Goal: Task Accomplishment & Management: Use online tool/utility

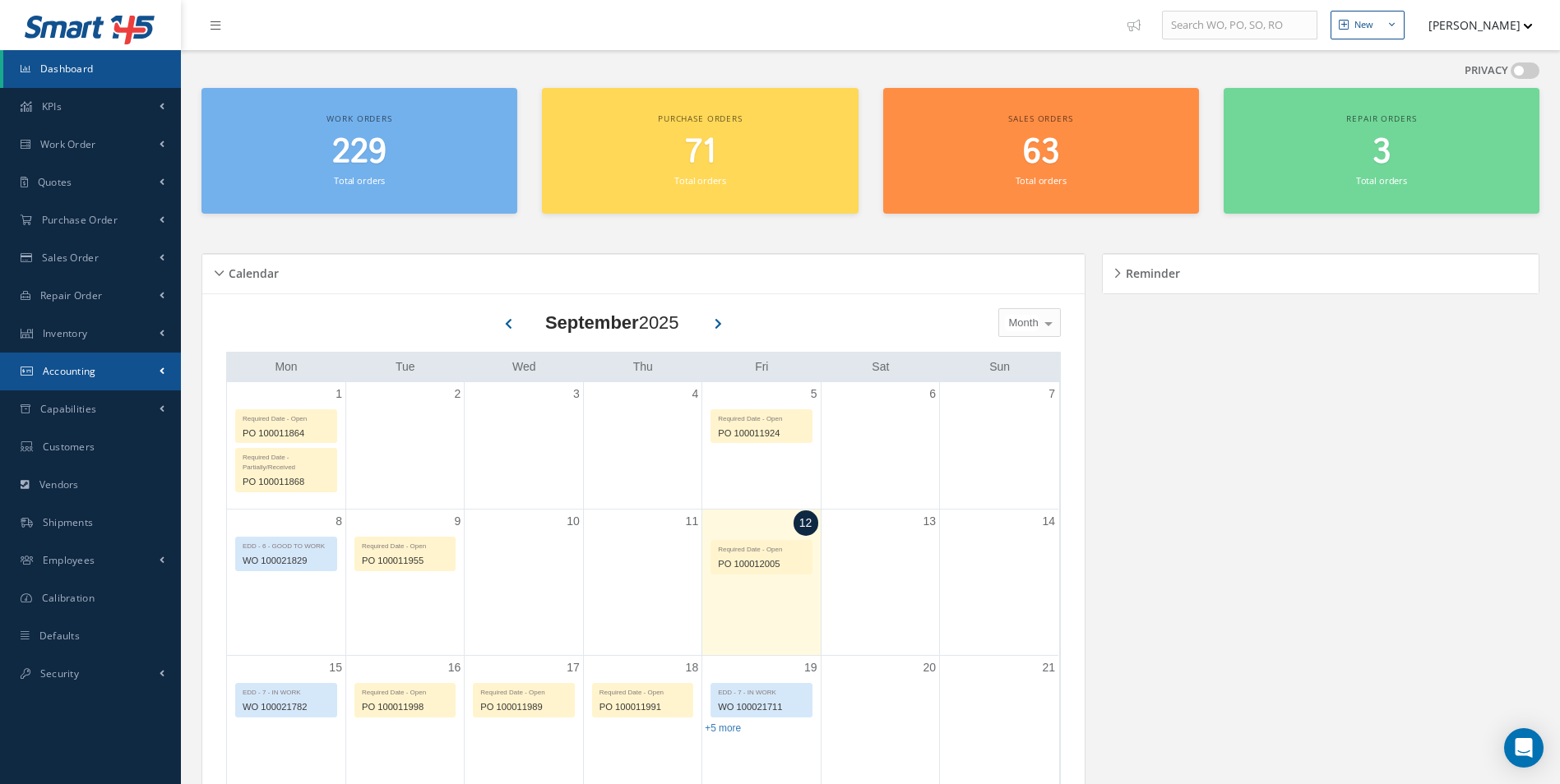
click at [127, 366] on link "Accounting" at bounding box center [91, 371] width 181 height 38
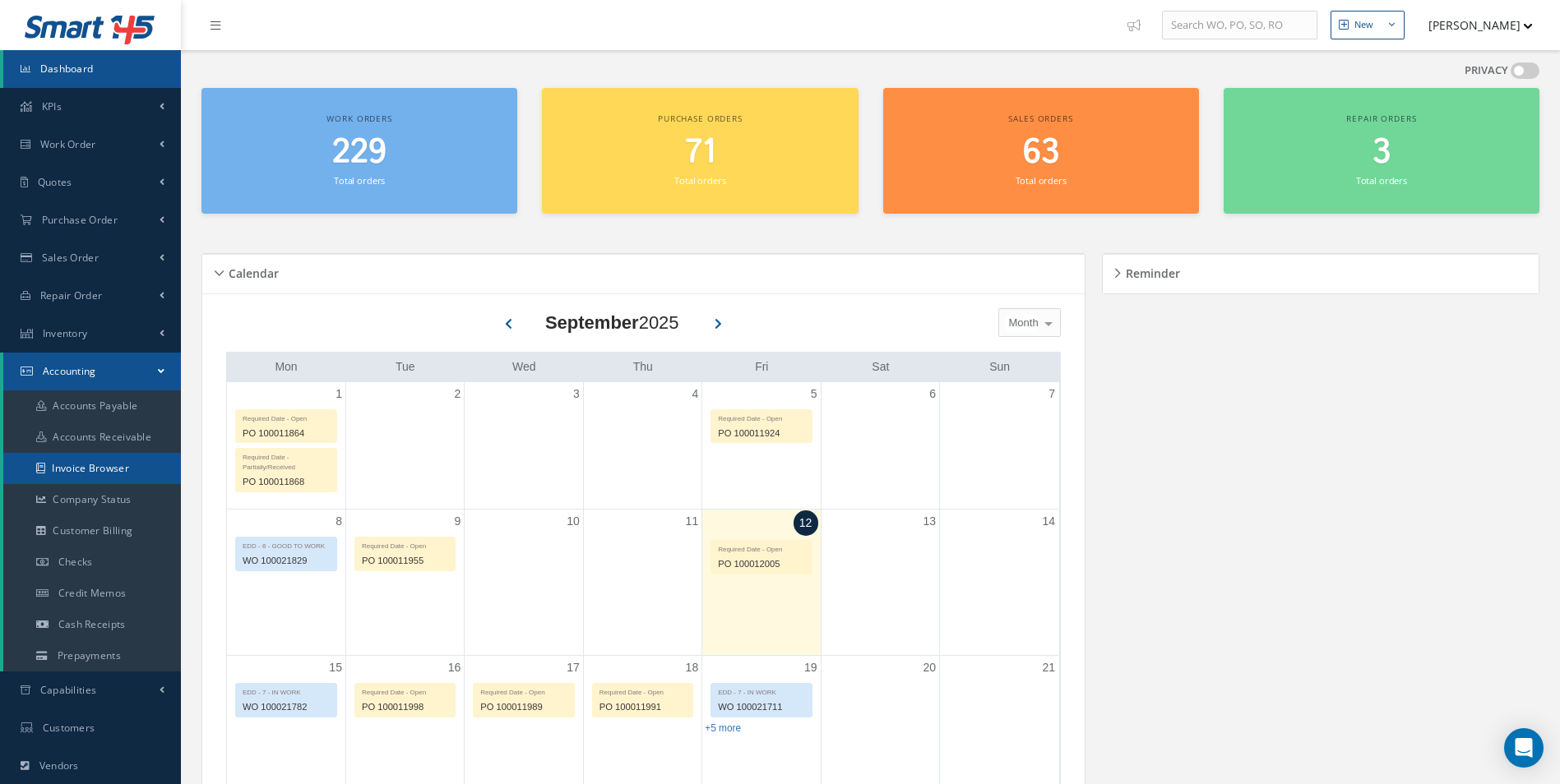
click at [80, 470] on link "Invoice Browser" at bounding box center [92, 468] width 178 height 31
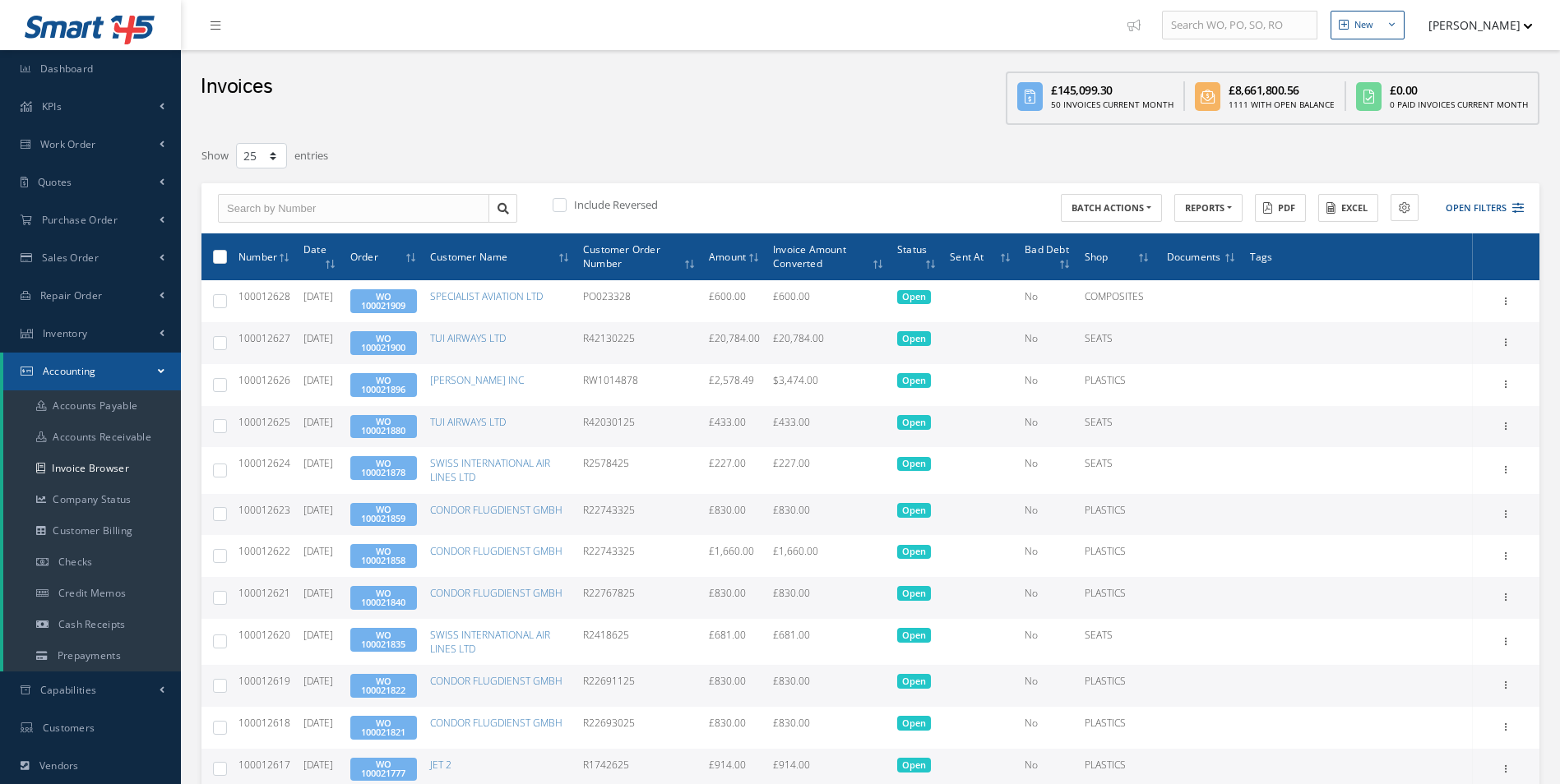
select select "25"
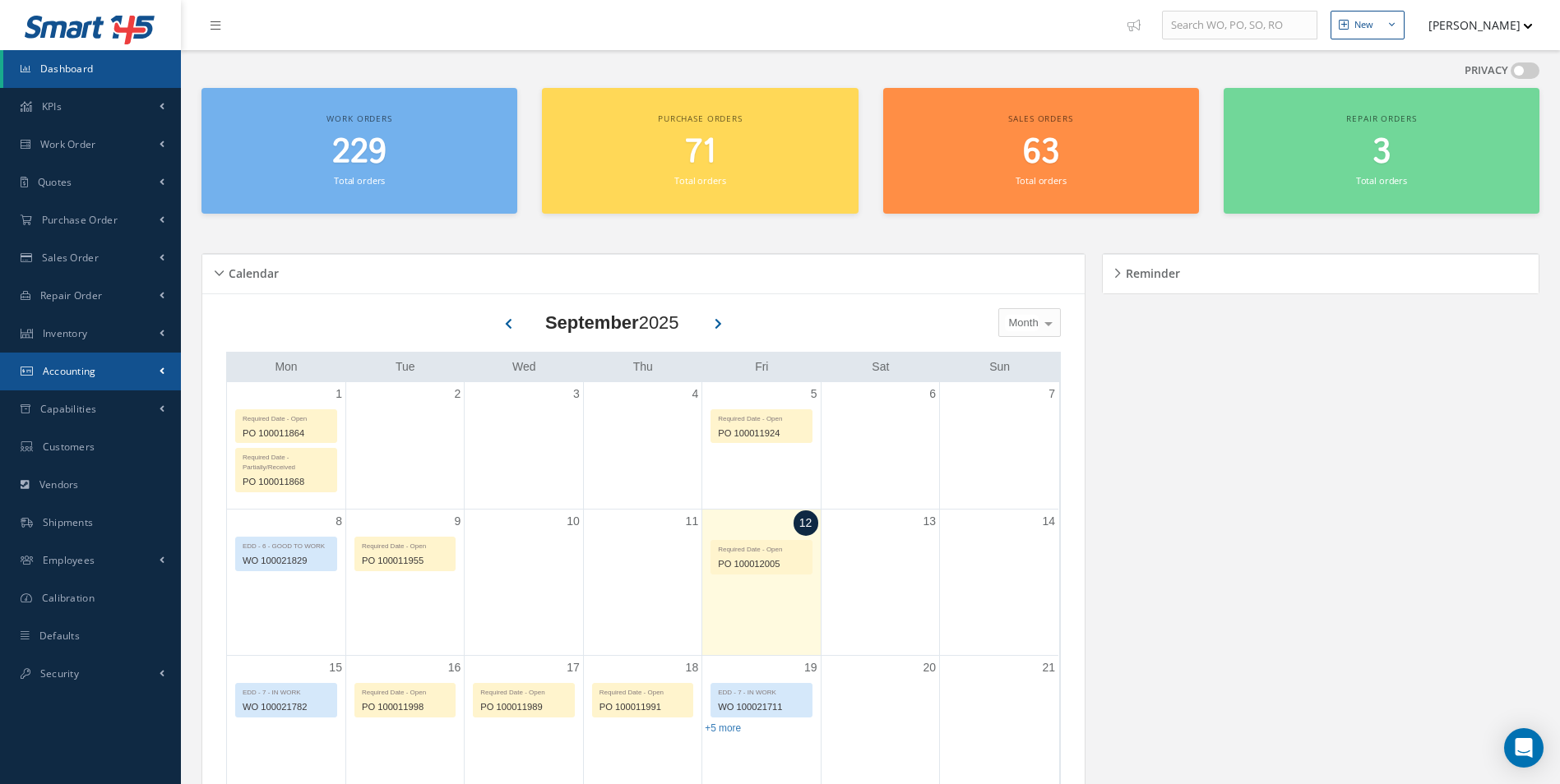
click at [137, 384] on link "Accounting" at bounding box center [91, 371] width 181 height 38
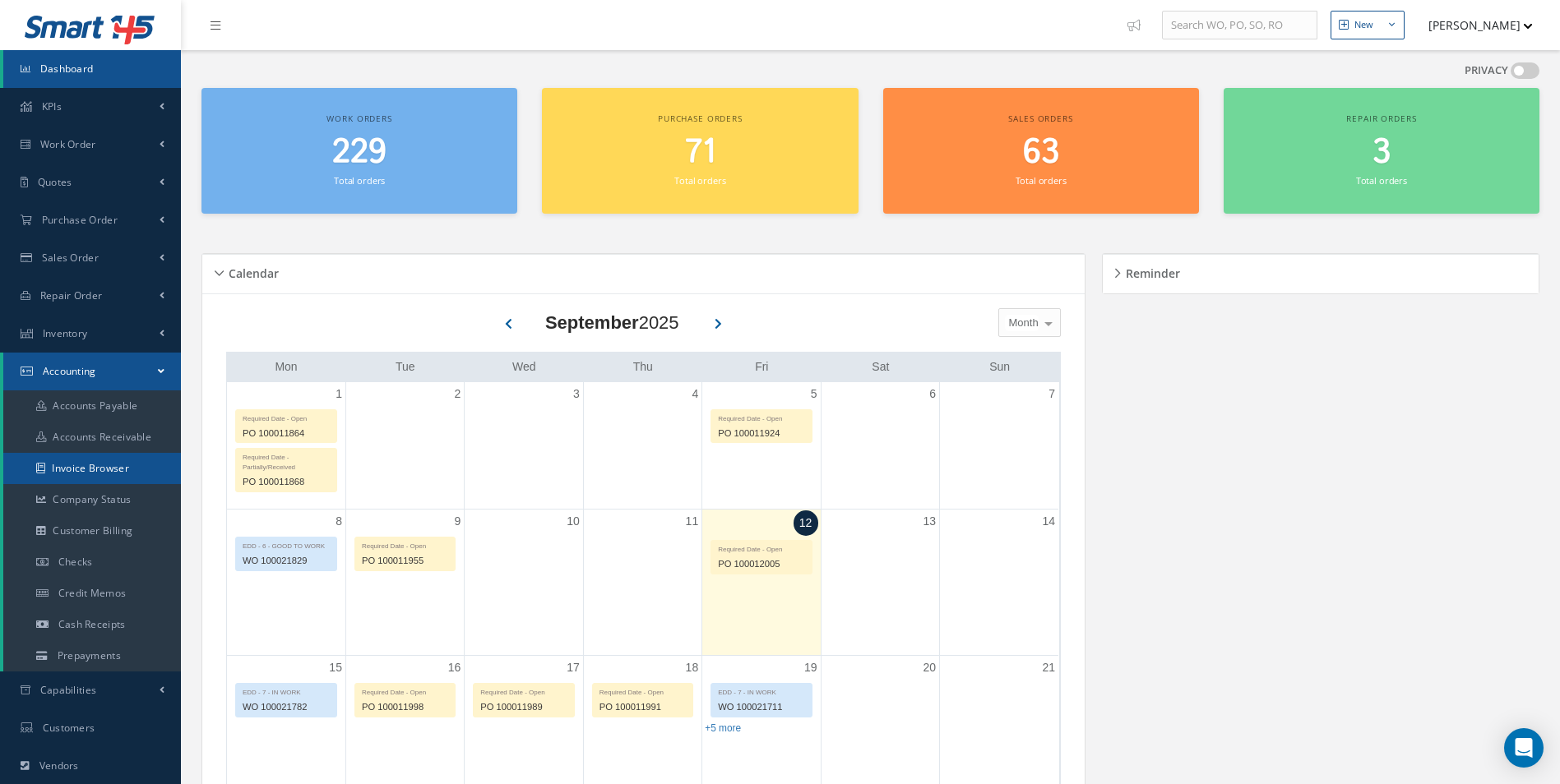
click at [83, 476] on link "Invoice Browser" at bounding box center [92, 468] width 178 height 31
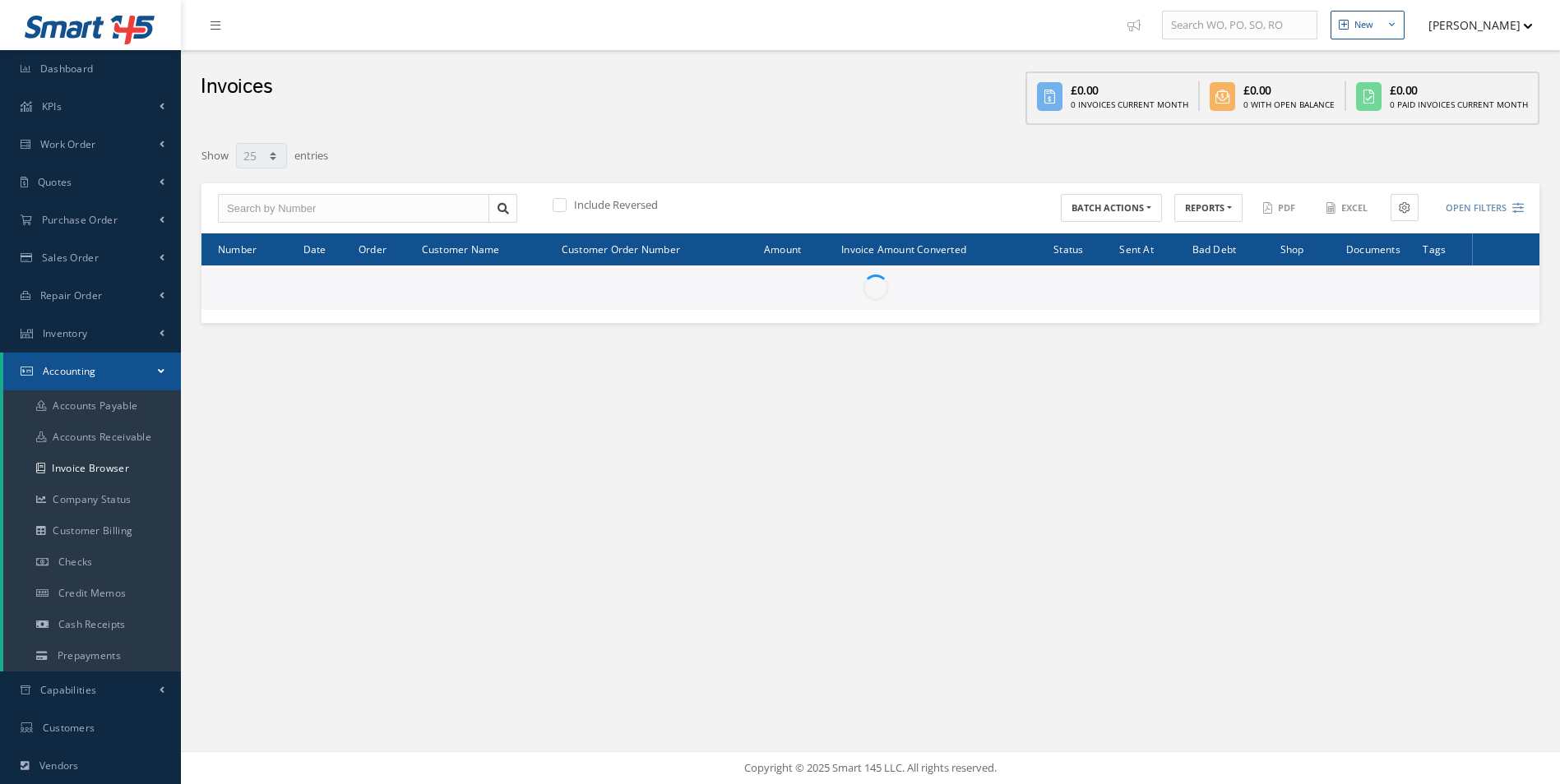
select select "25"
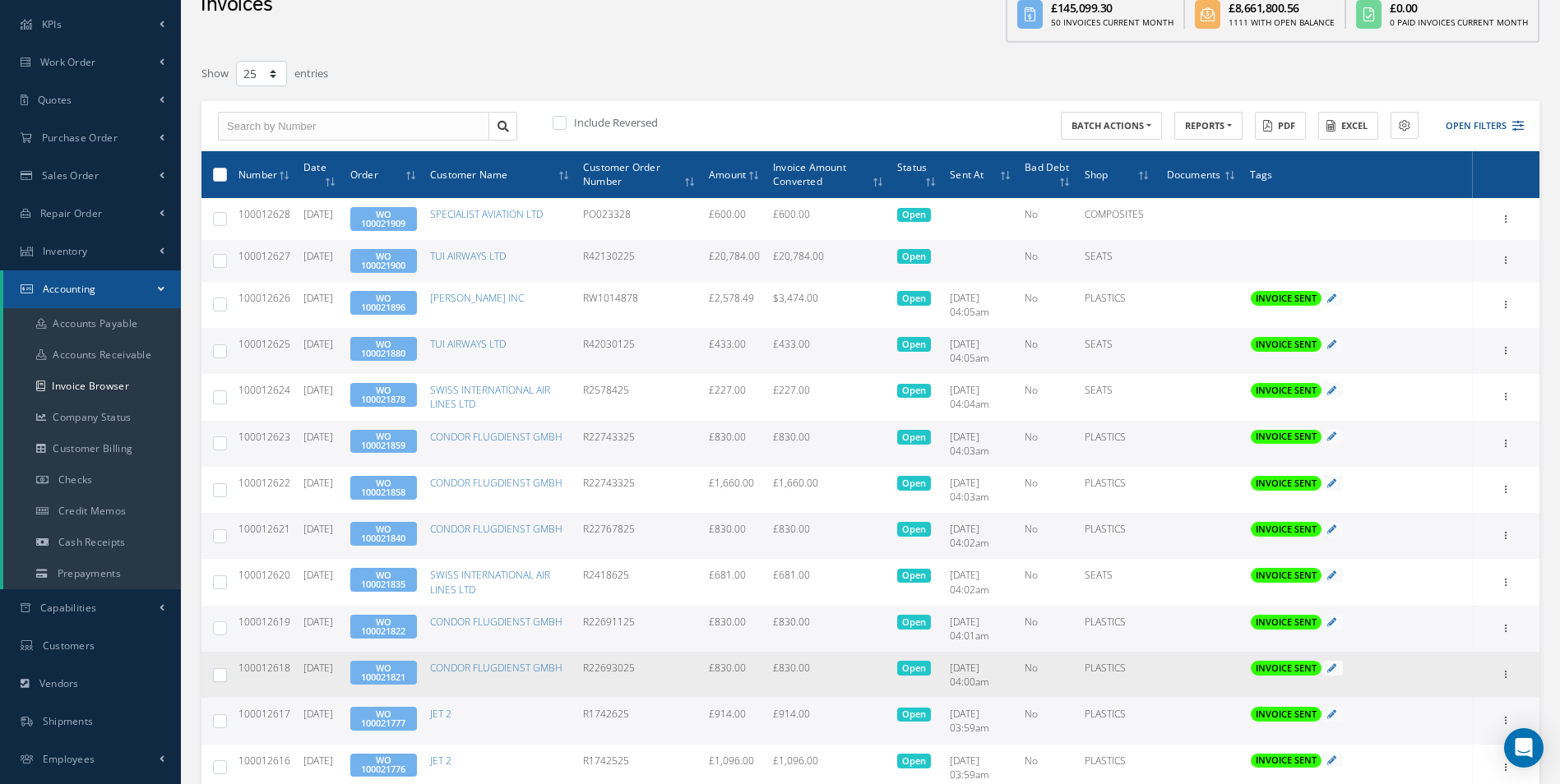
scroll to position [164, 0]
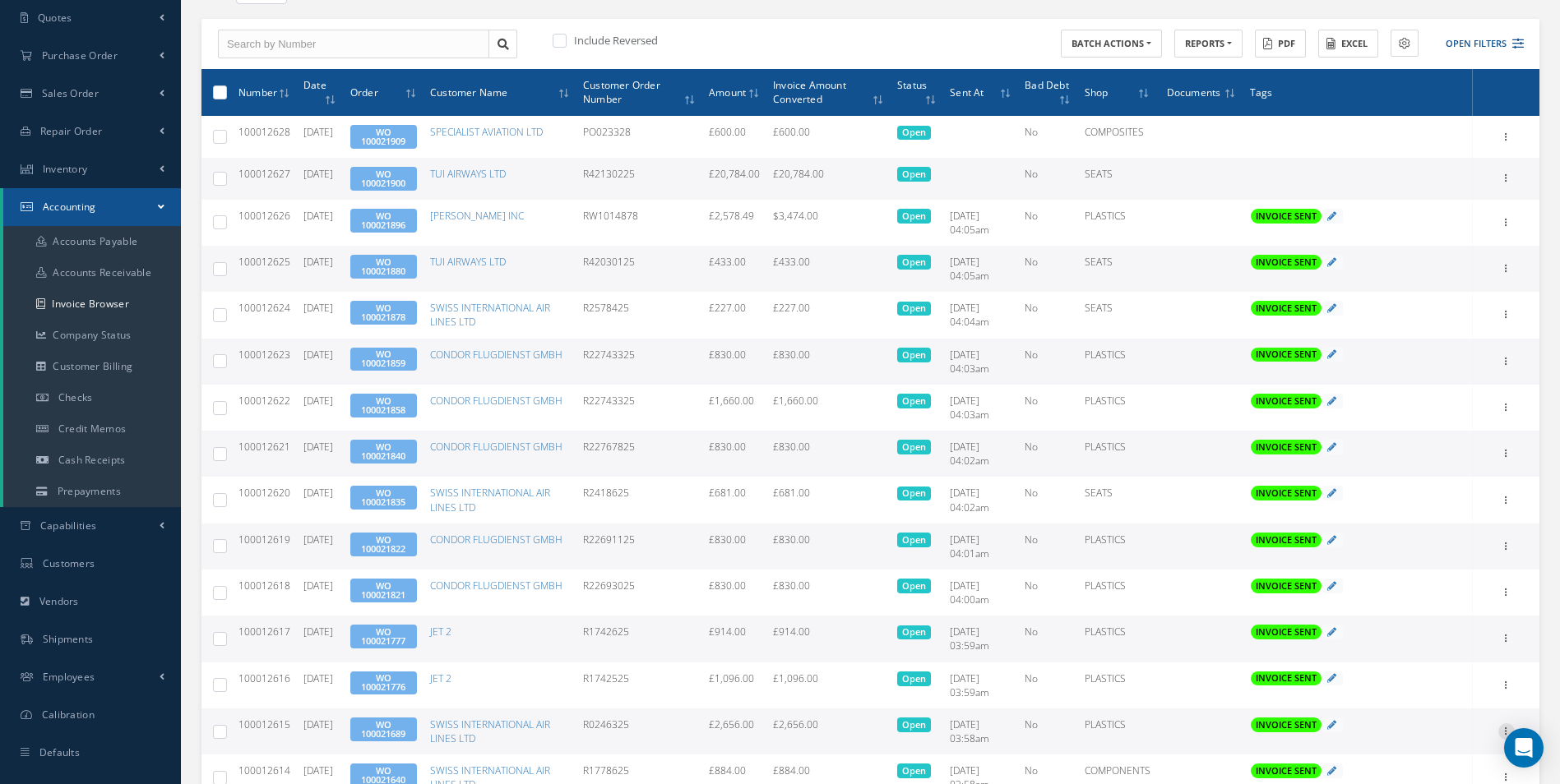
click at [1500, 726] on icon at bounding box center [1507, 730] width 17 height 13
click at [1441, 737] on link "Print" at bounding box center [1431, 742] width 130 height 21
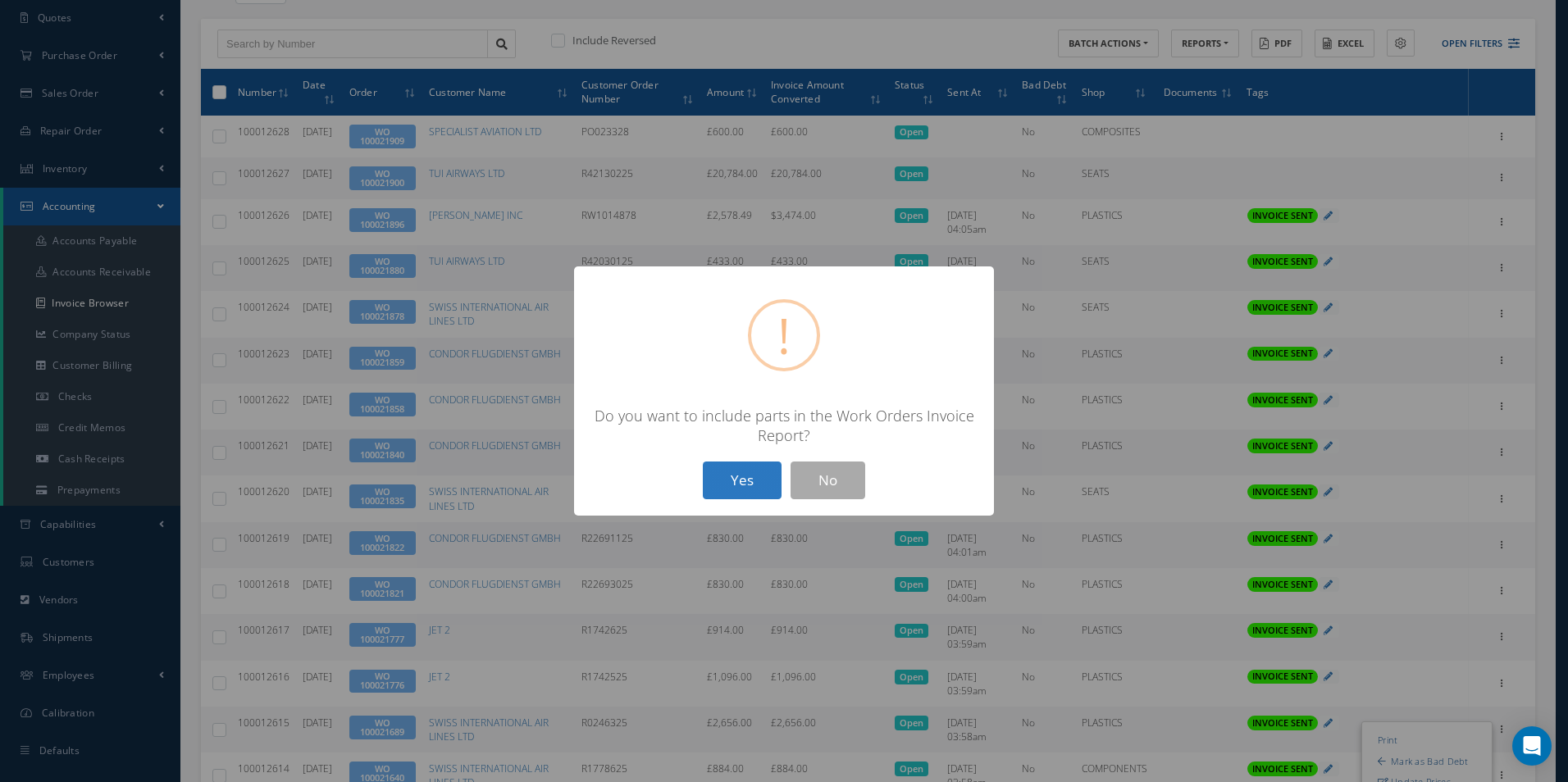
click at [744, 483] on button "Yes" at bounding box center [741, 481] width 79 height 39
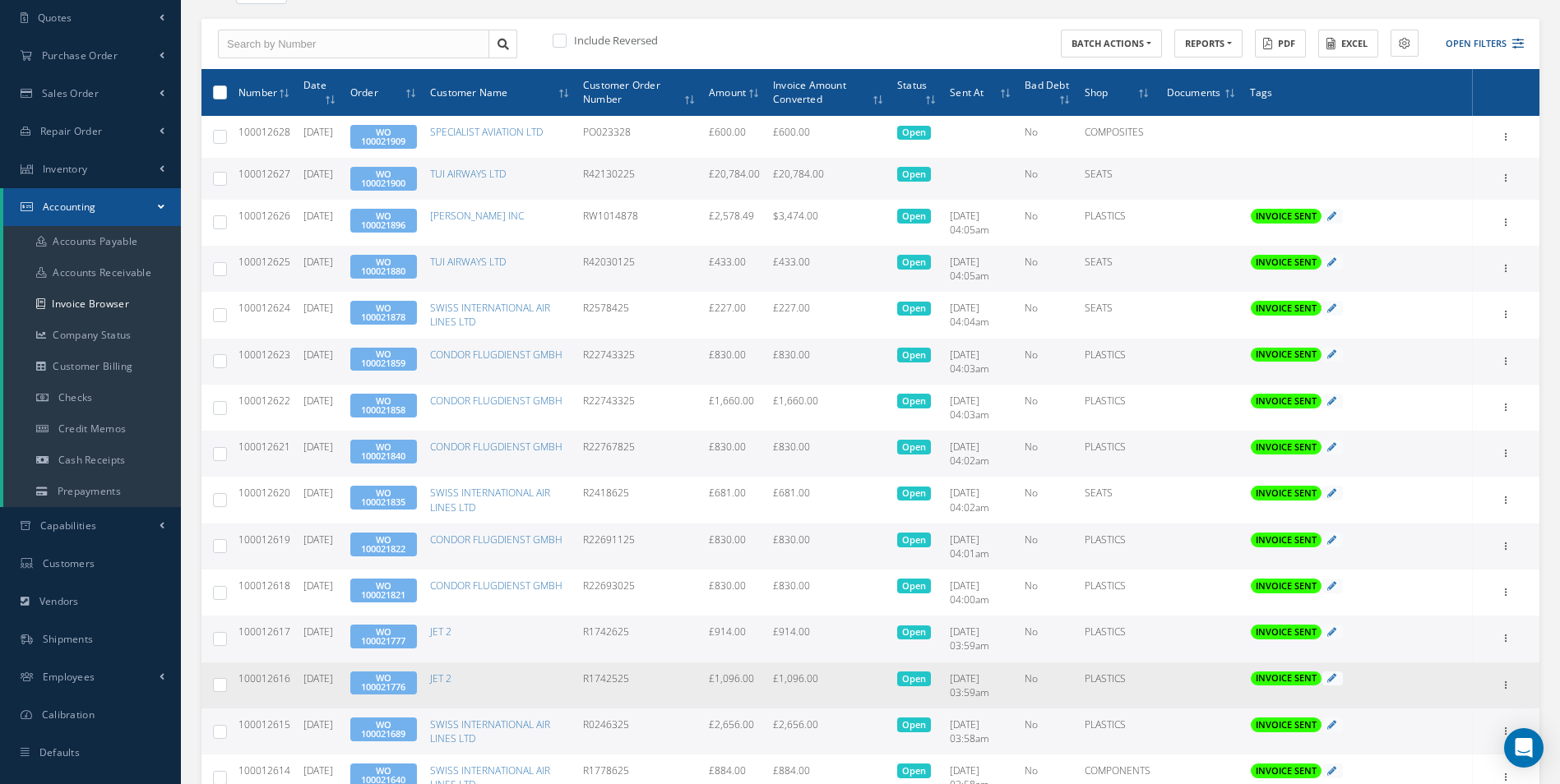
click at [1516, 685] on td "Print Mark as Bad Debt Update Prices Send By Email Email History Documents" at bounding box center [1506, 685] width 67 height 46
click at [1506, 685] on icon at bounding box center [1507, 684] width 17 height 13
click at [1410, 693] on link "Print" at bounding box center [1431, 696] width 130 height 21
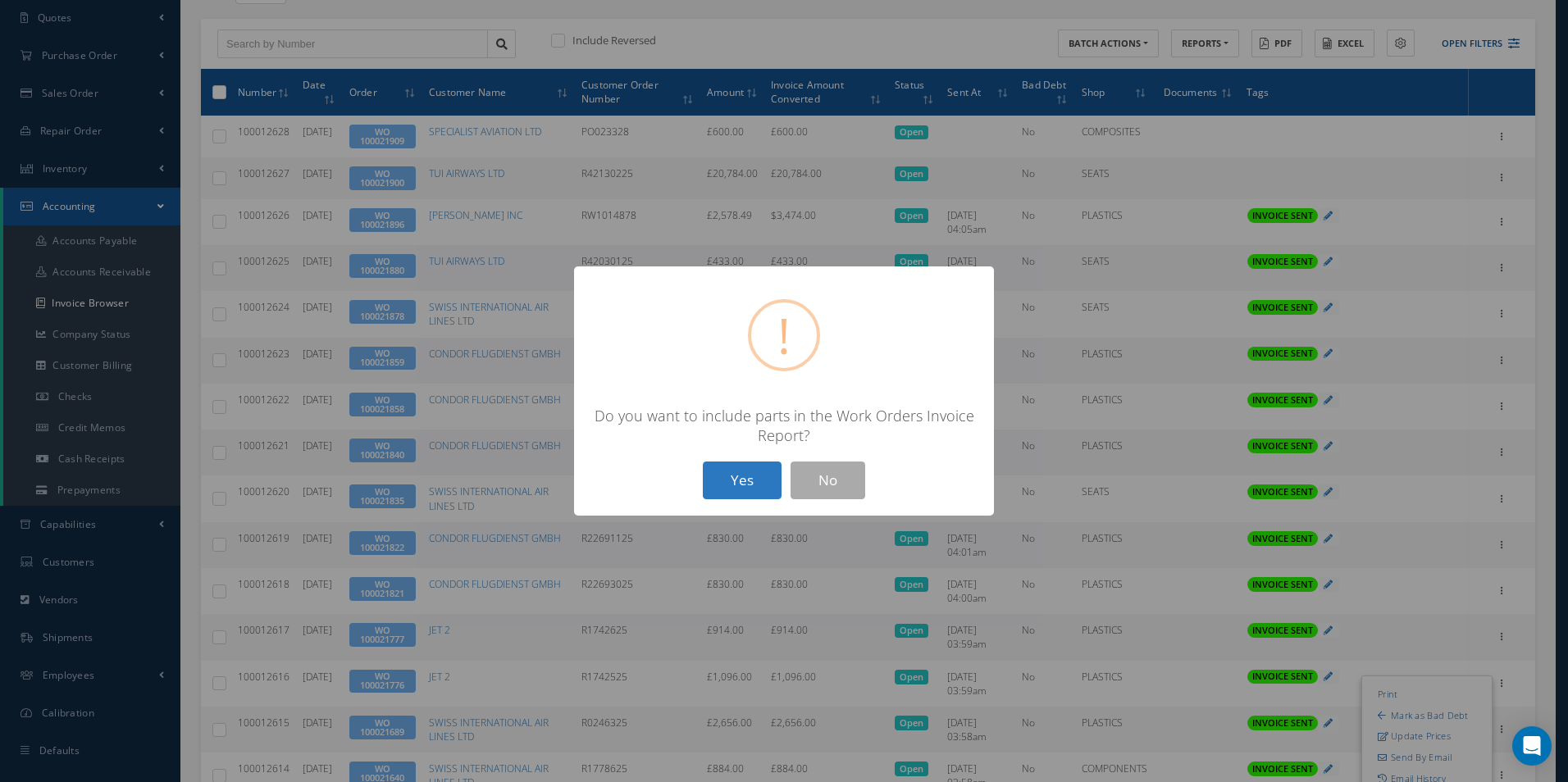
click at [756, 490] on button "Yes" at bounding box center [741, 481] width 79 height 39
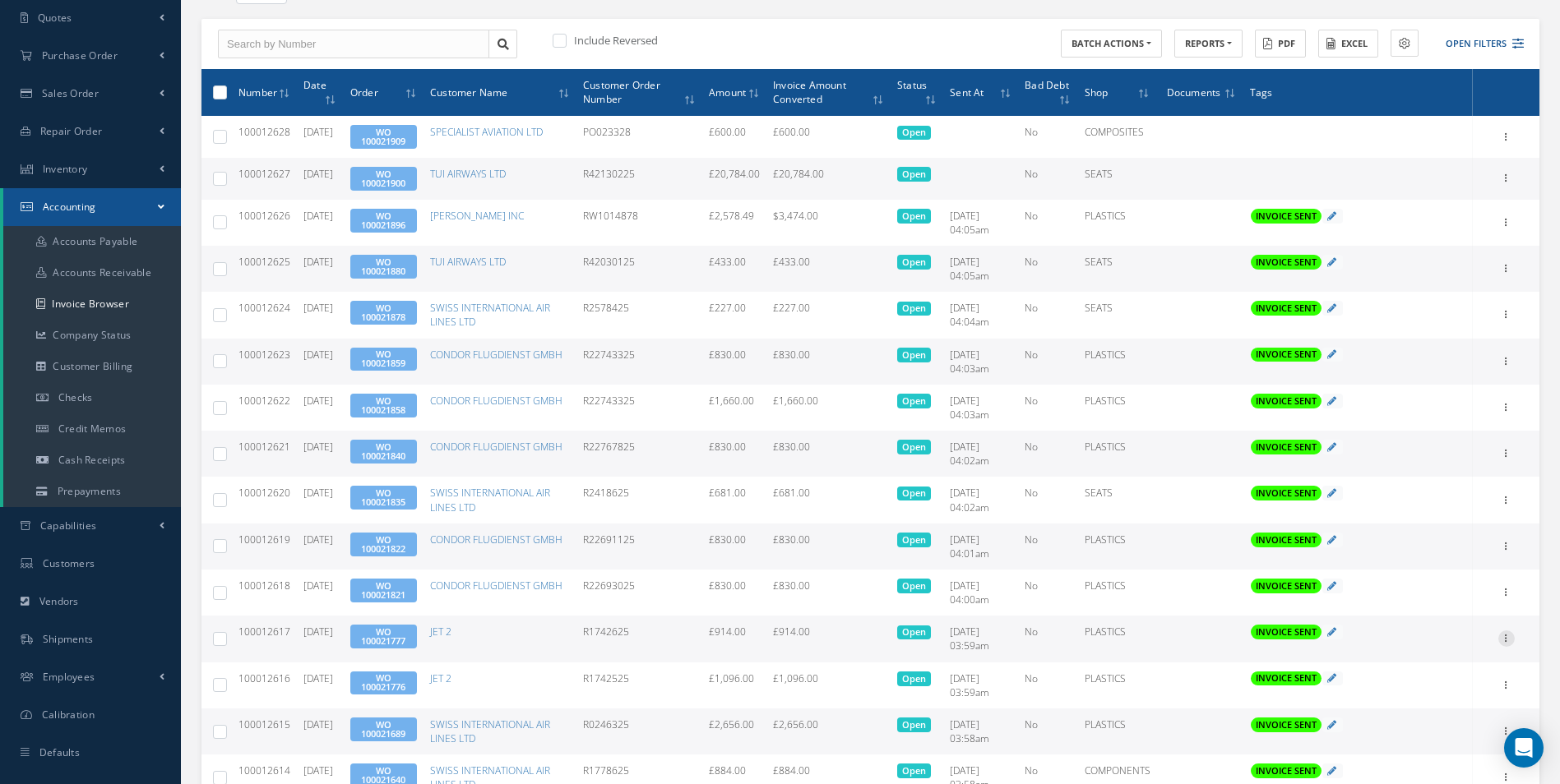
click at [1509, 637] on icon at bounding box center [1507, 637] width 17 height 13
click at [1428, 647] on link "Print" at bounding box center [1431, 649] width 130 height 21
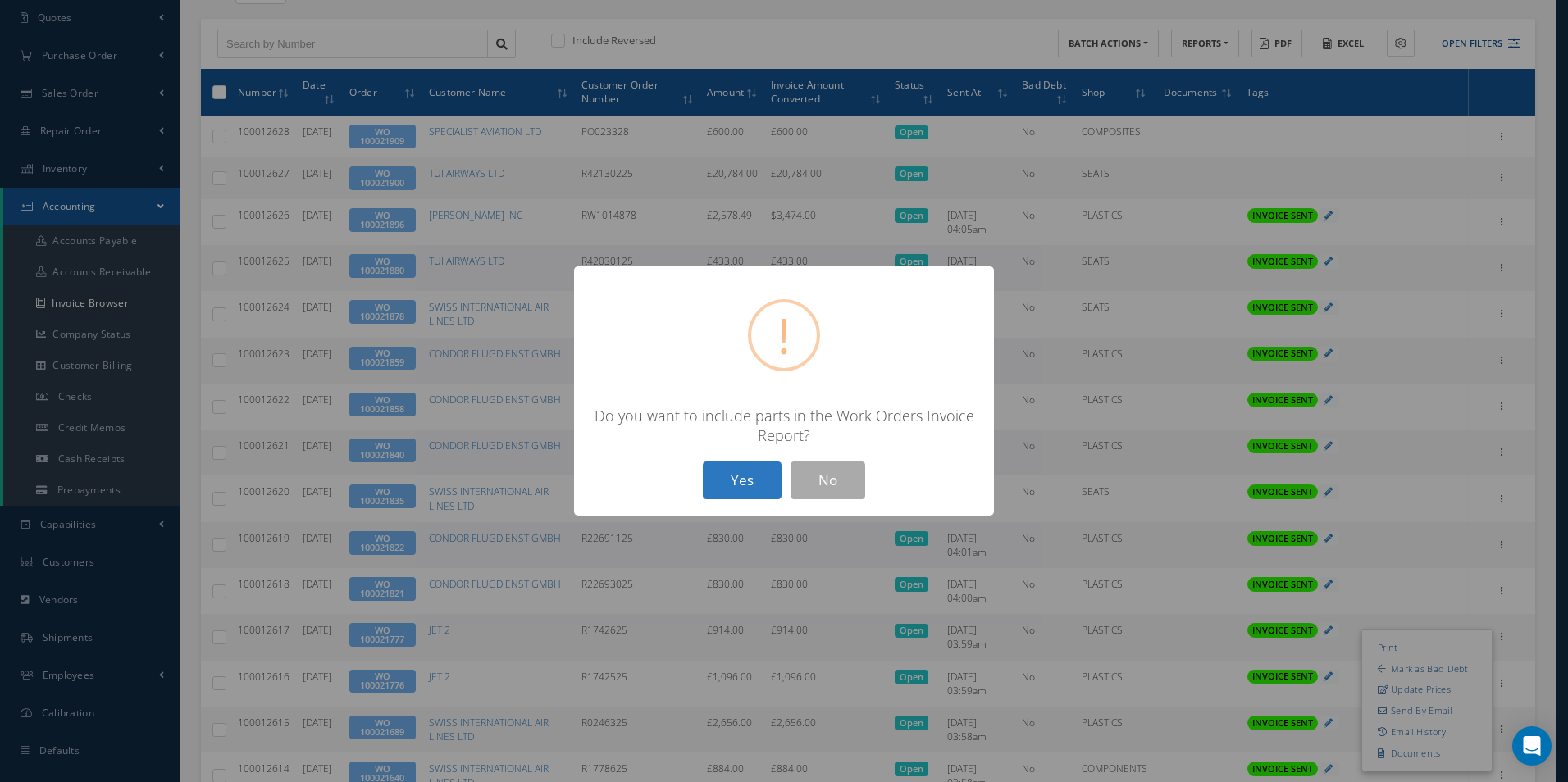
click at [744, 484] on button "Yes" at bounding box center [741, 481] width 79 height 39
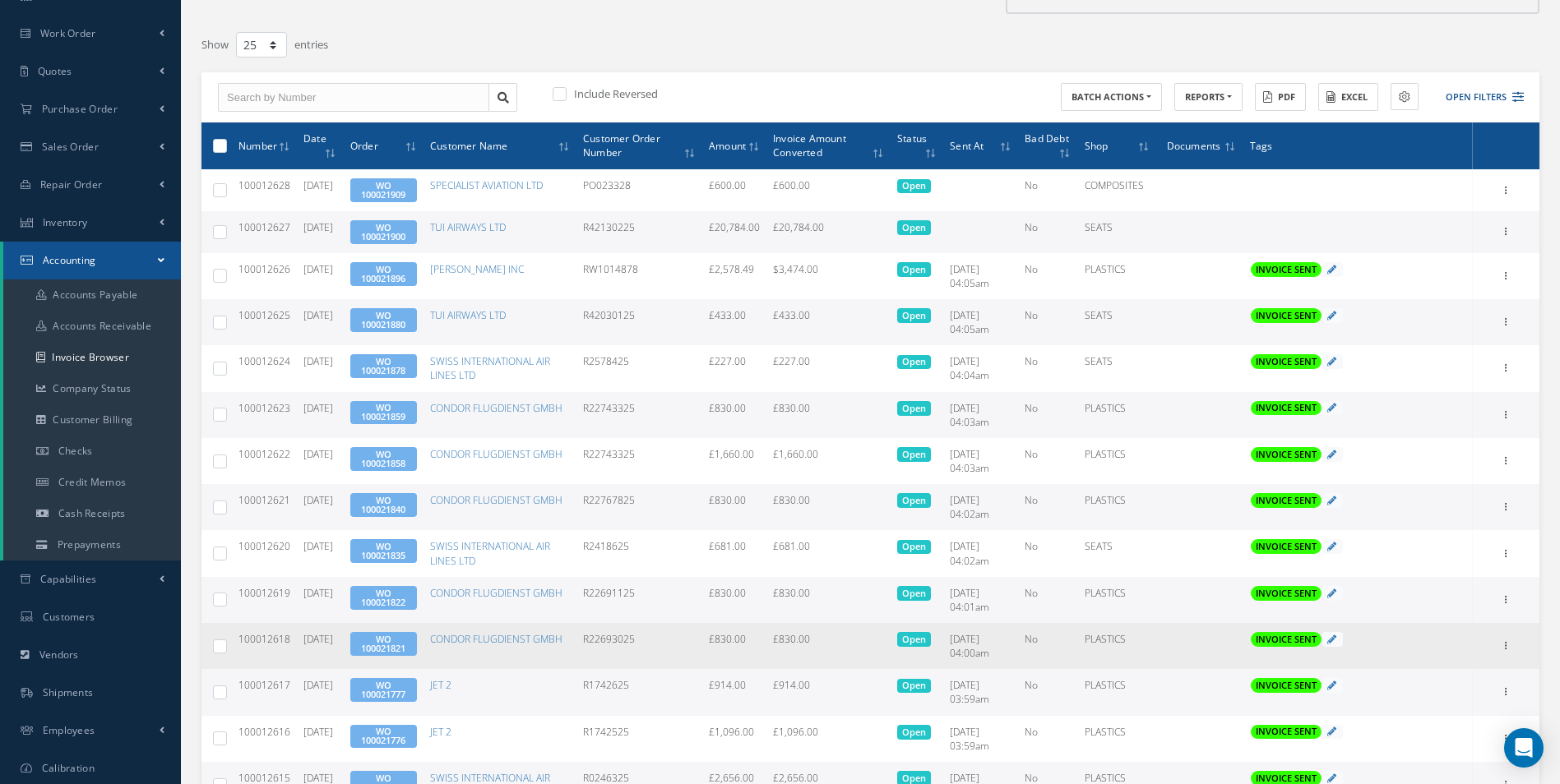
scroll to position [83, 0]
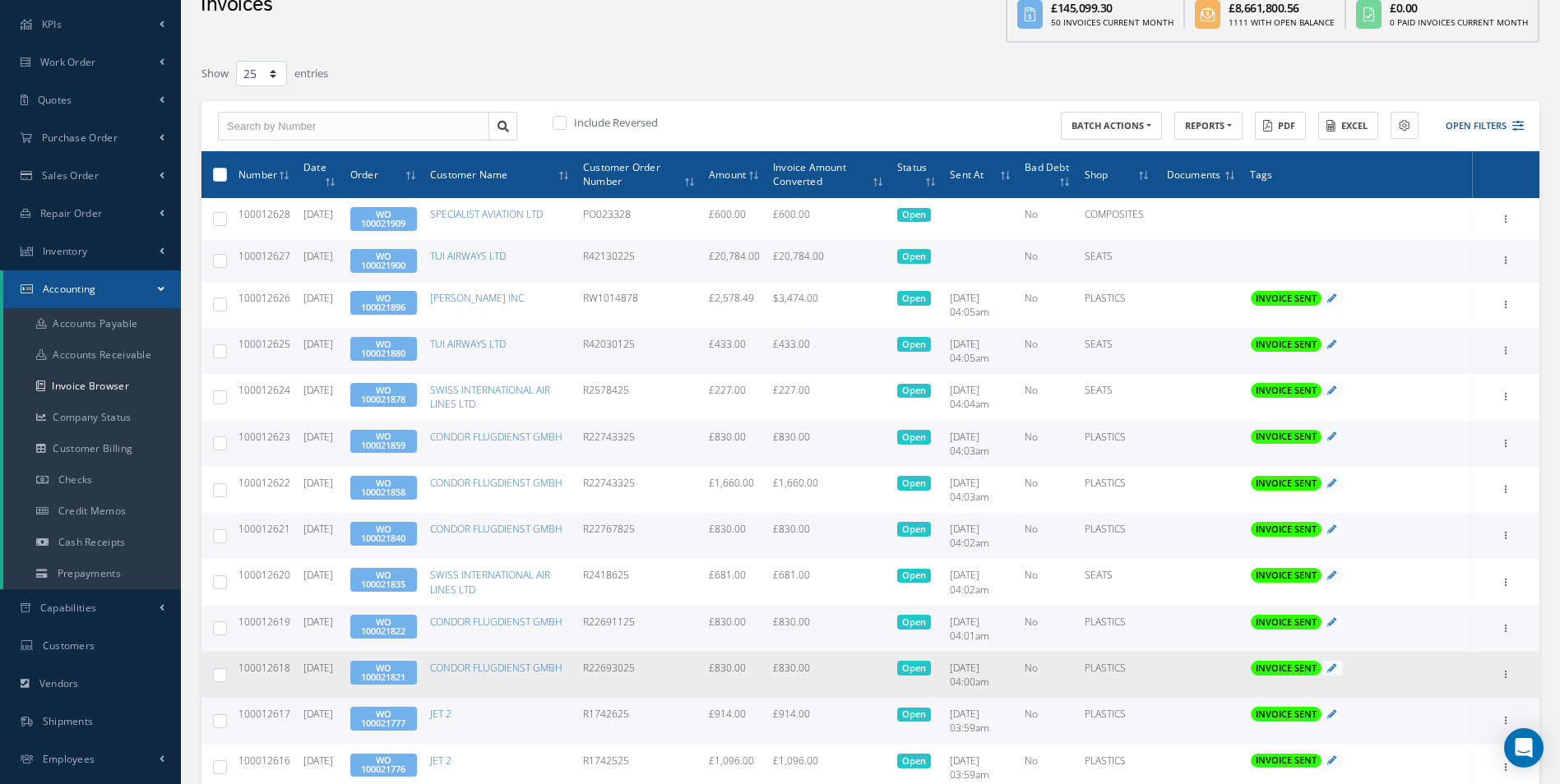
click at [1517, 671] on td "Print Mark as Bad Debt Update Prices Send By Email Email History Documents" at bounding box center [1506, 675] width 67 height 46
click at [1508, 673] on icon at bounding box center [1507, 673] width 17 height 13
click at [1433, 684] on link "Print" at bounding box center [1431, 685] width 130 height 21
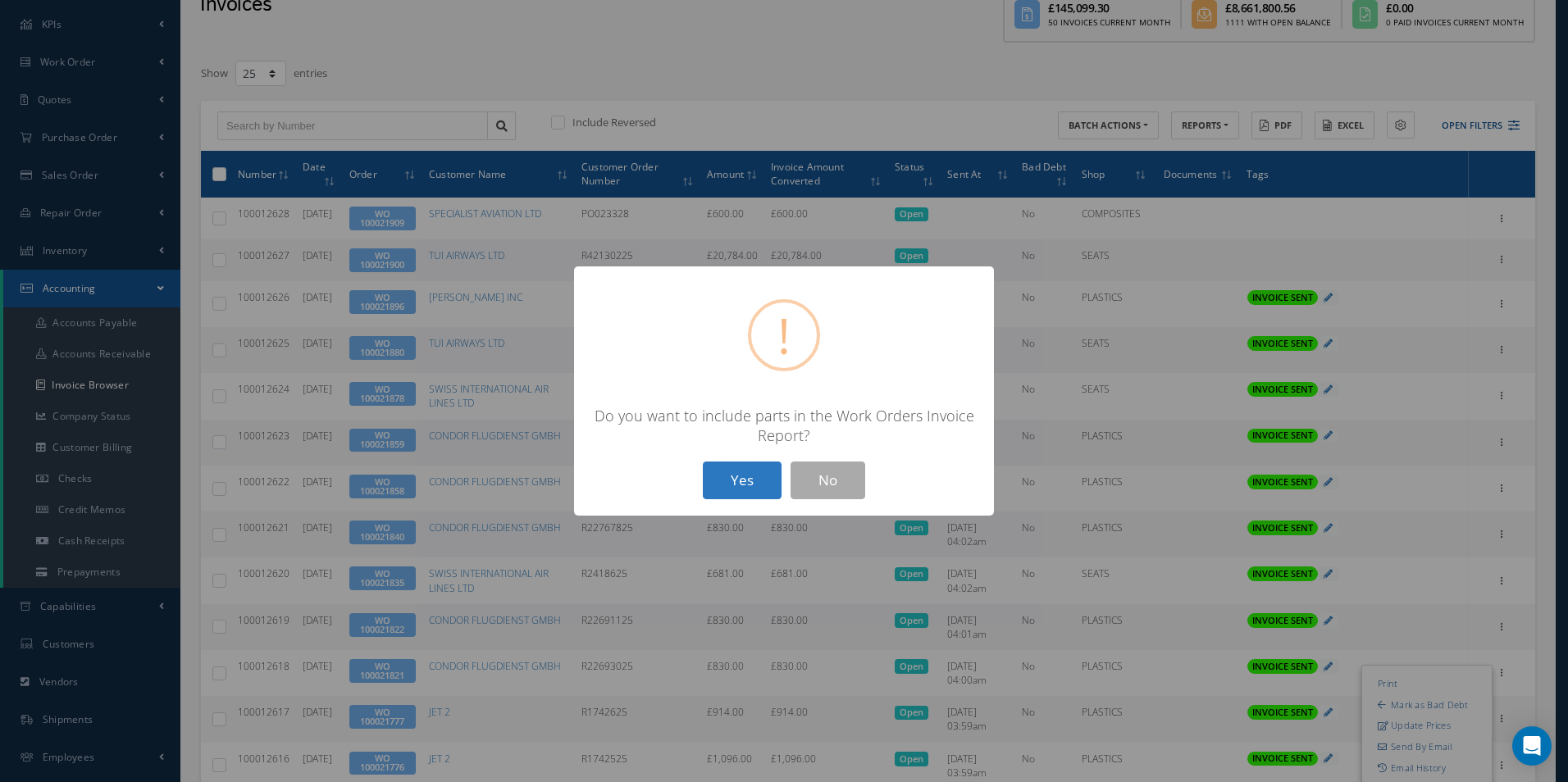
click at [745, 483] on button "Yes" at bounding box center [741, 481] width 79 height 39
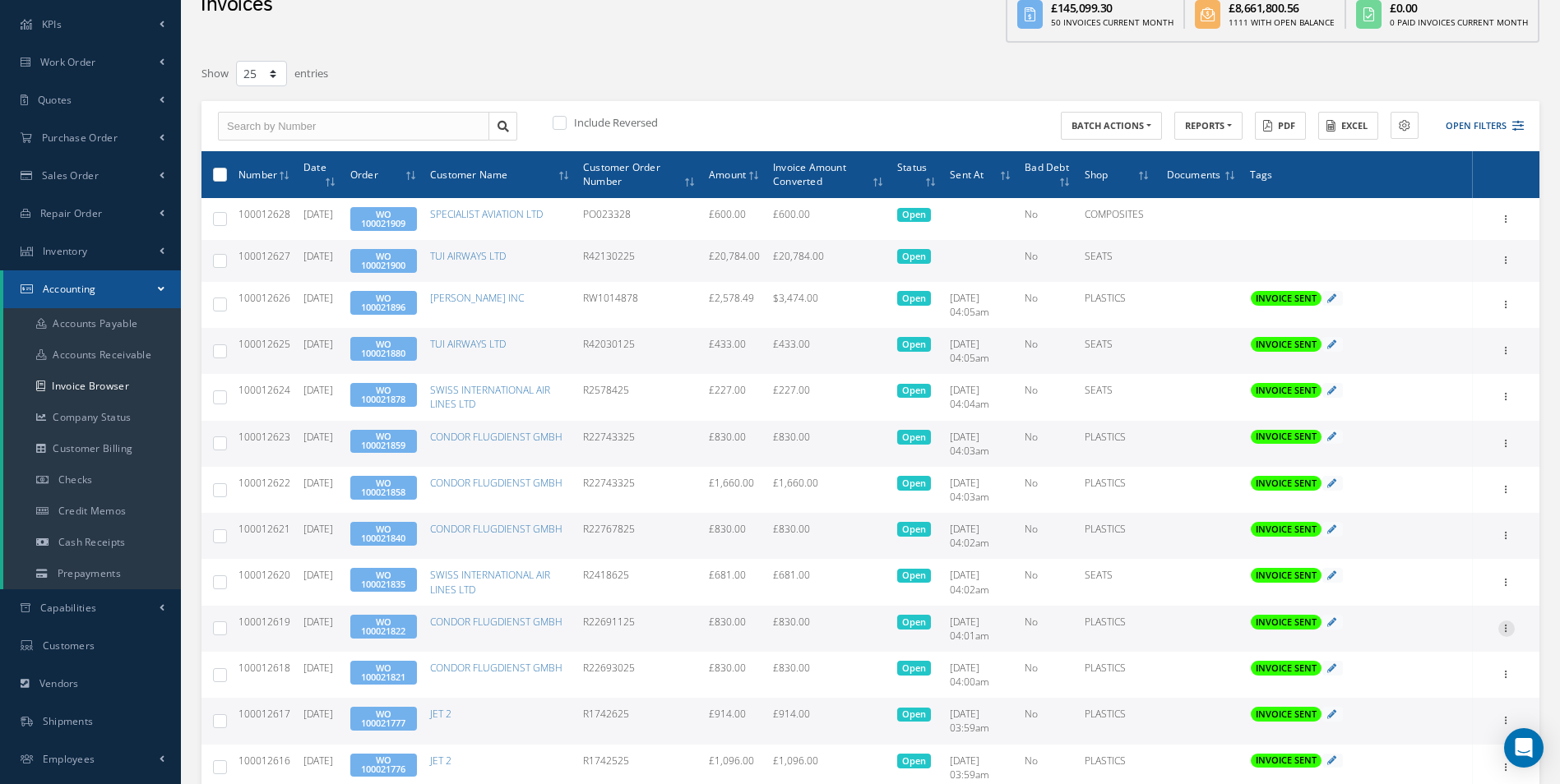
click at [1502, 622] on icon at bounding box center [1507, 627] width 17 height 13
click at [1401, 634] on link "Print" at bounding box center [1431, 639] width 130 height 21
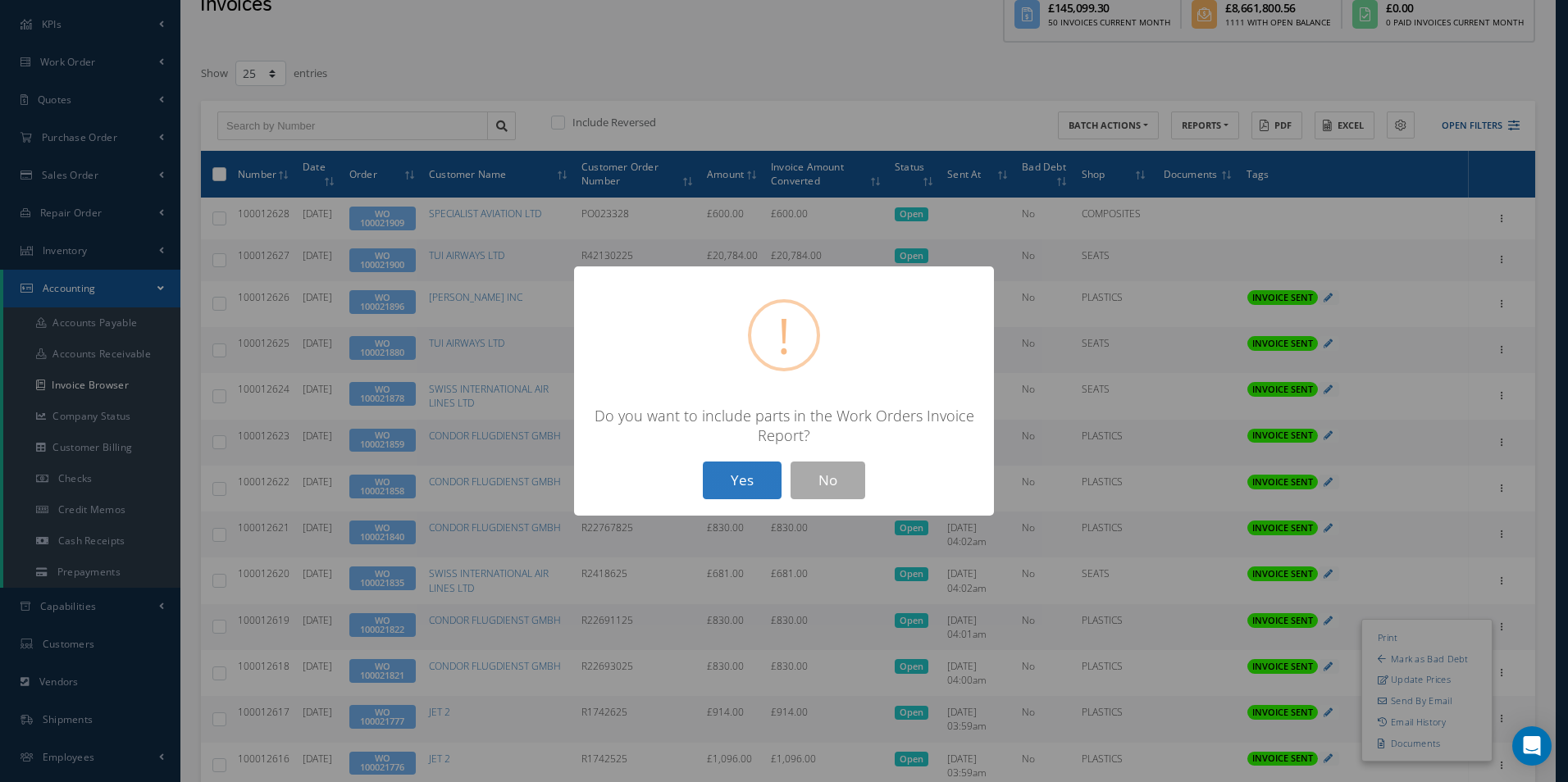
click at [749, 472] on button "Yes" at bounding box center [741, 481] width 79 height 39
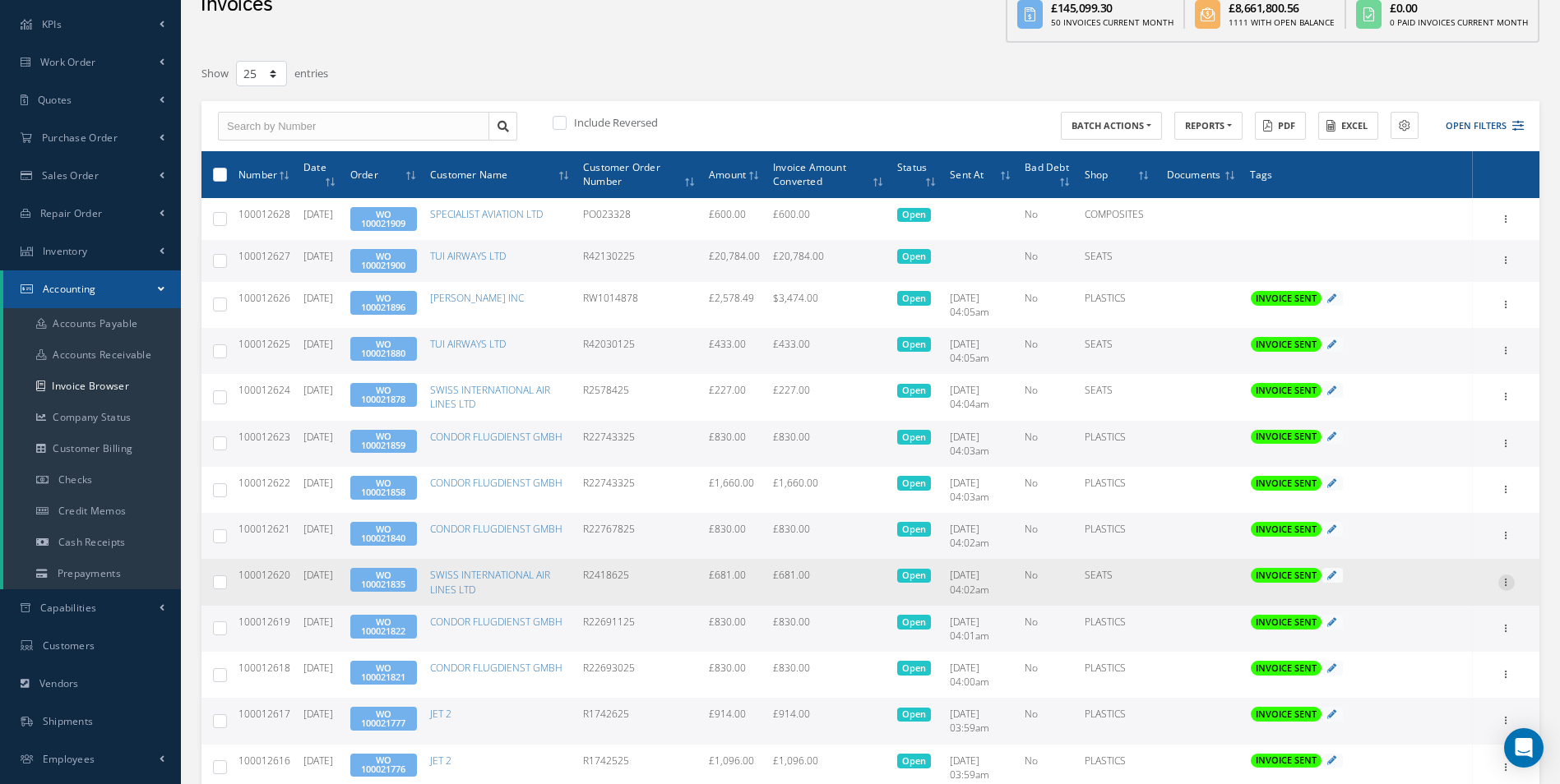
click at [1506, 582] on icon at bounding box center [1507, 581] width 17 height 13
click at [1428, 590] on link "Print" at bounding box center [1431, 593] width 130 height 21
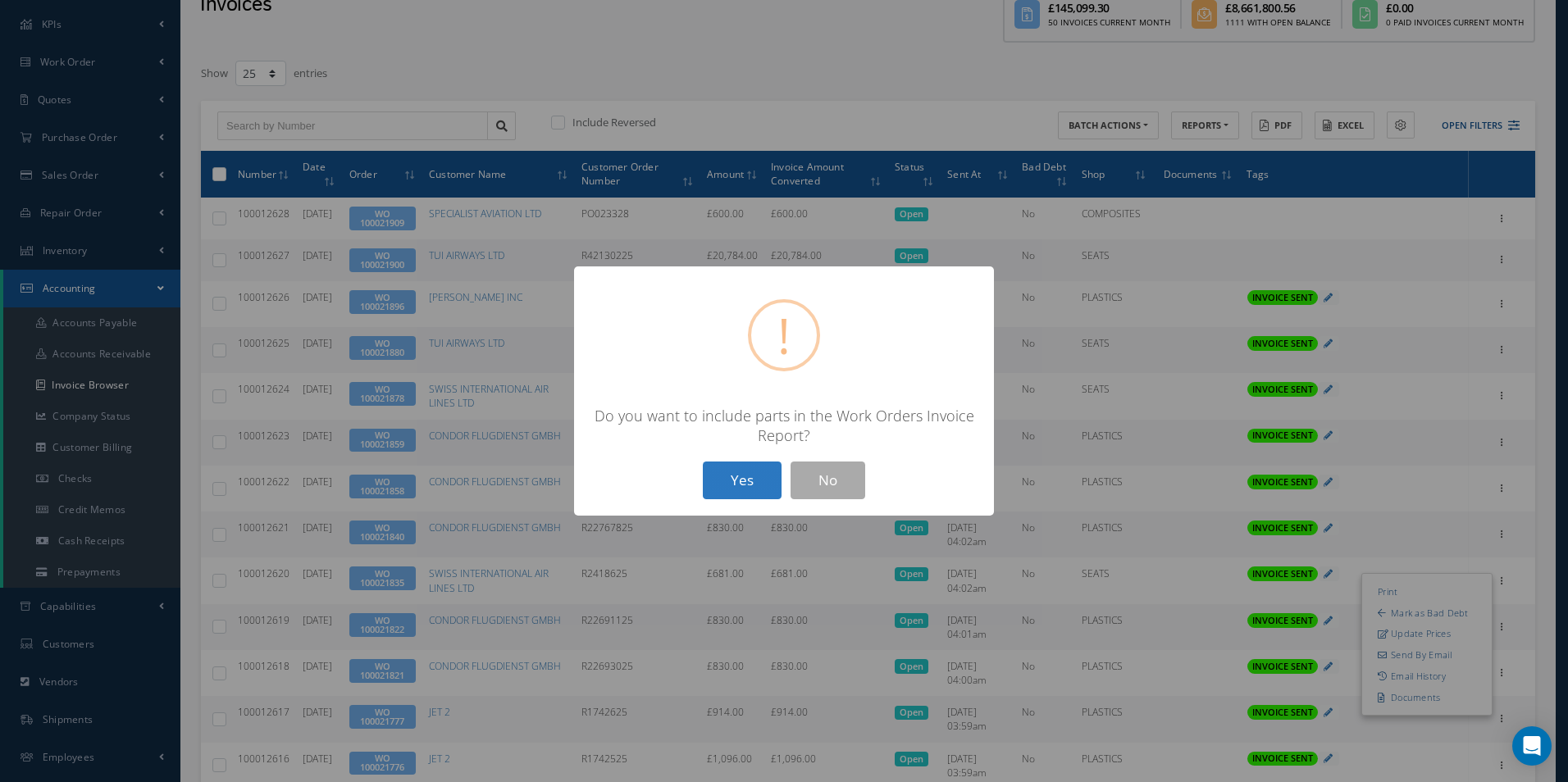
click at [772, 480] on button "Yes" at bounding box center [741, 481] width 79 height 39
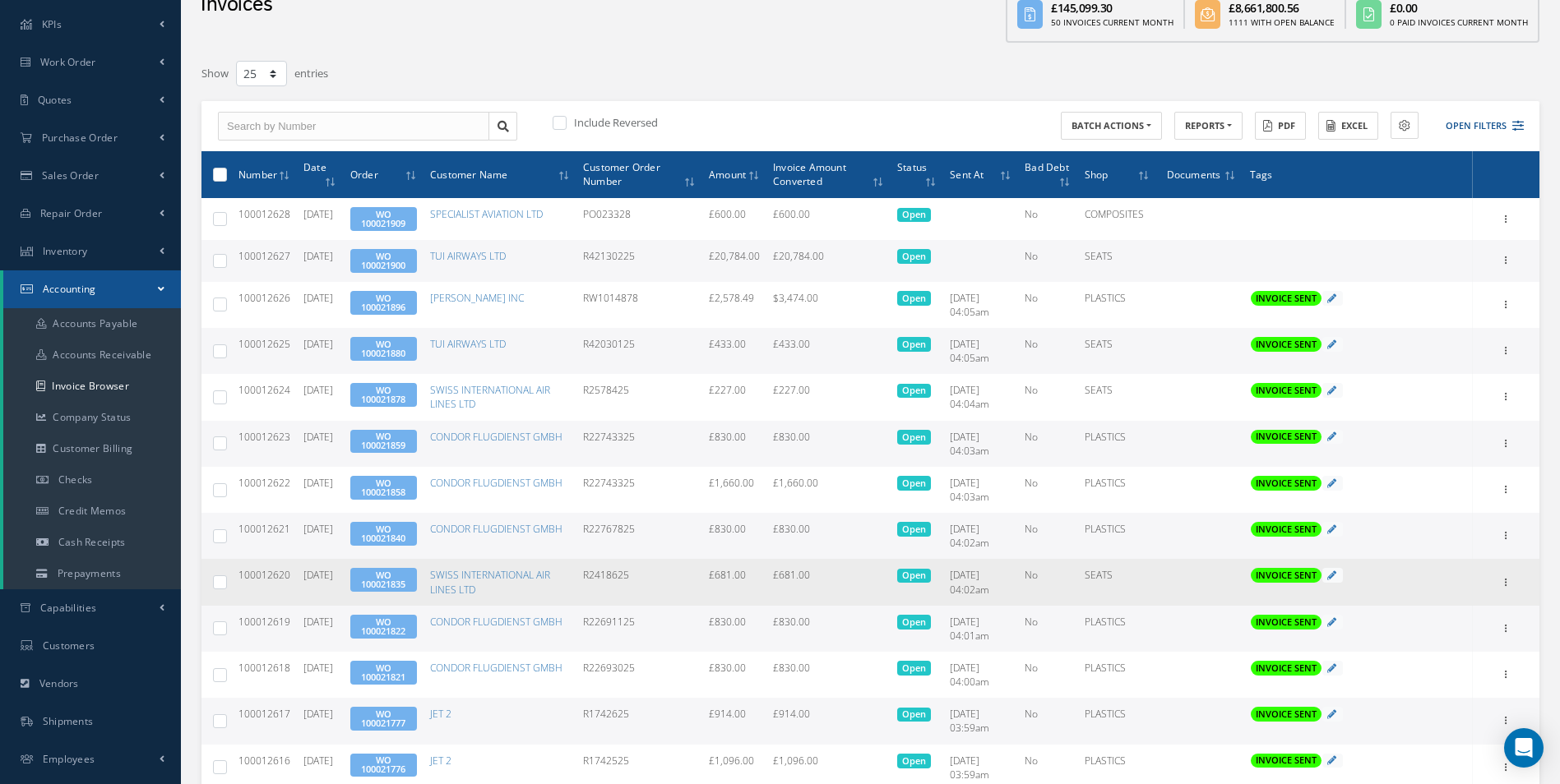
click at [385, 582] on link "WO 100021835" at bounding box center [383, 580] width 44 height 21
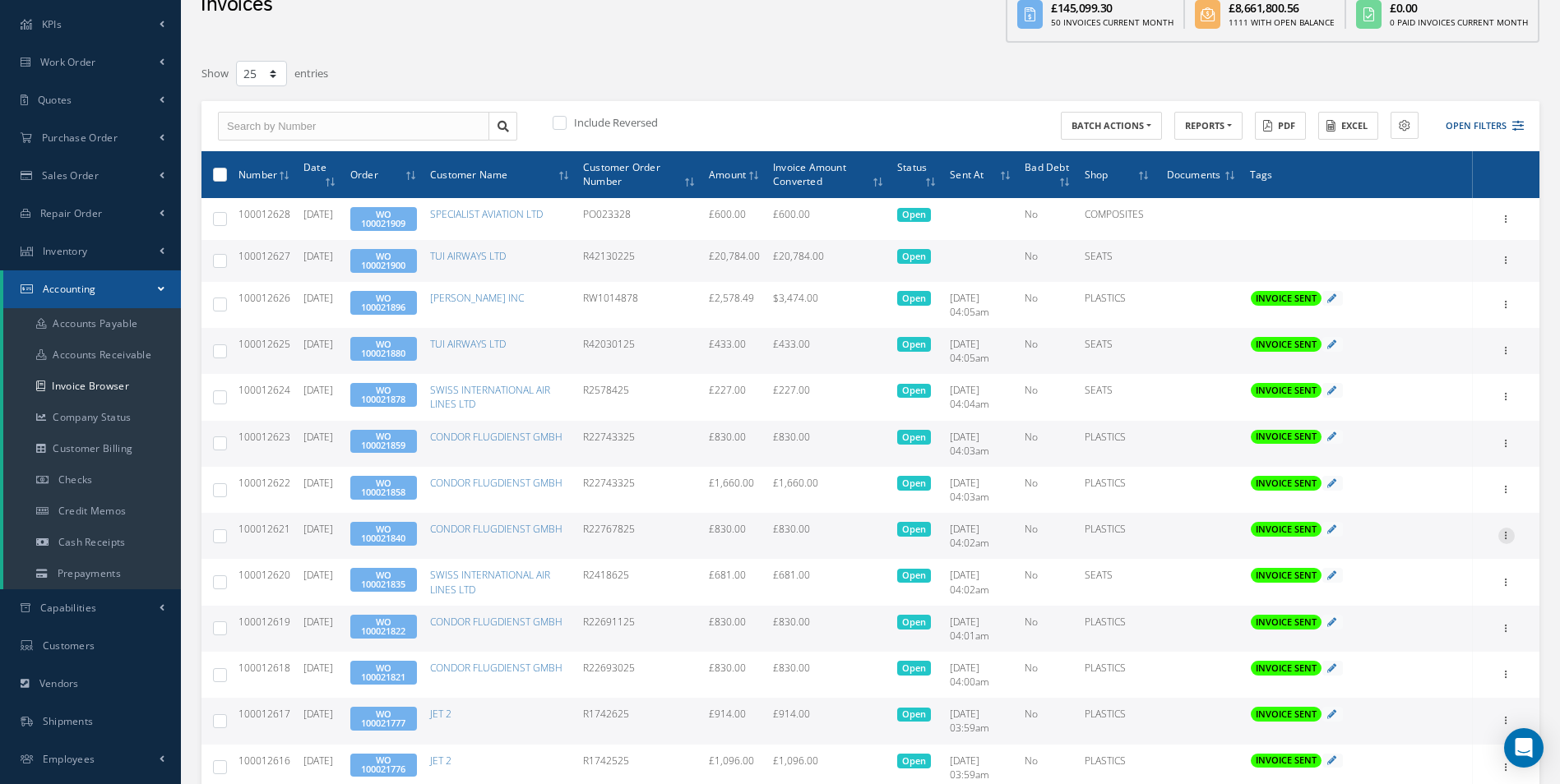
click at [1501, 537] on icon at bounding box center [1507, 534] width 17 height 13
click at [1440, 545] on link "Print" at bounding box center [1431, 547] width 130 height 21
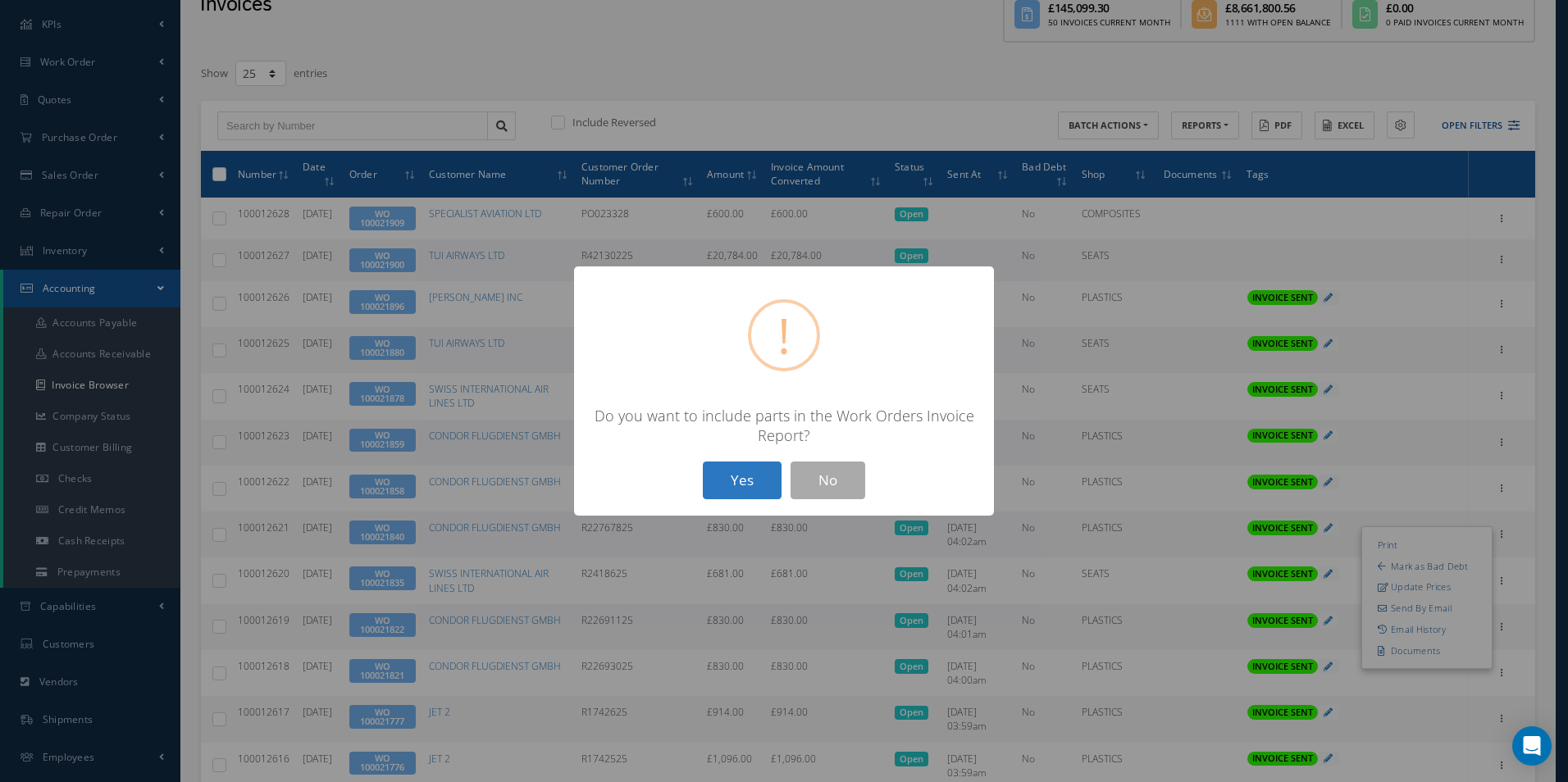
click at [752, 480] on button "Yes" at bounding box center [741, 481] width 79 height 39
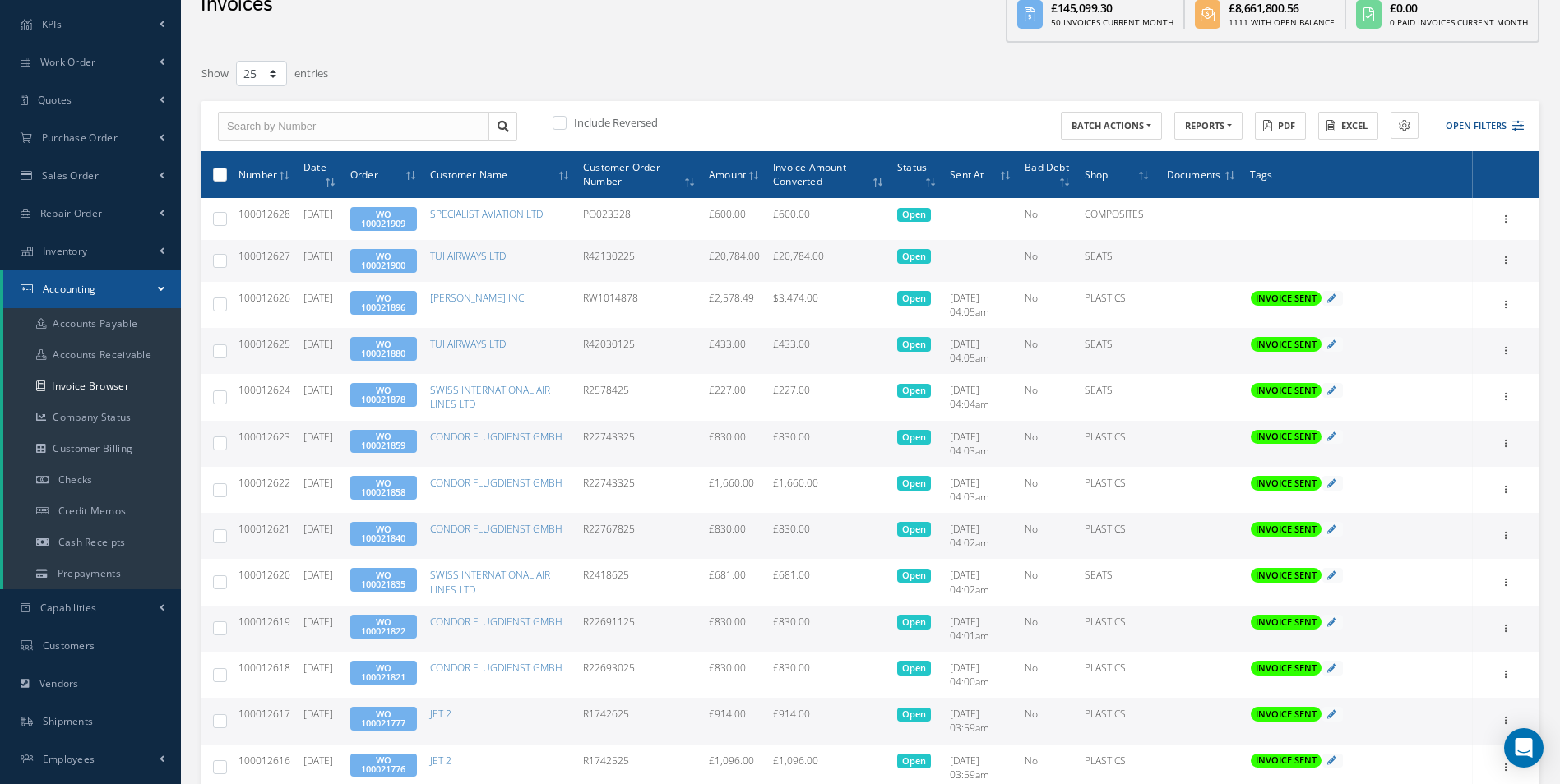
click at [395, 532] on link "WO 100021840" at bounding box center [383, 534] width 44 height 21
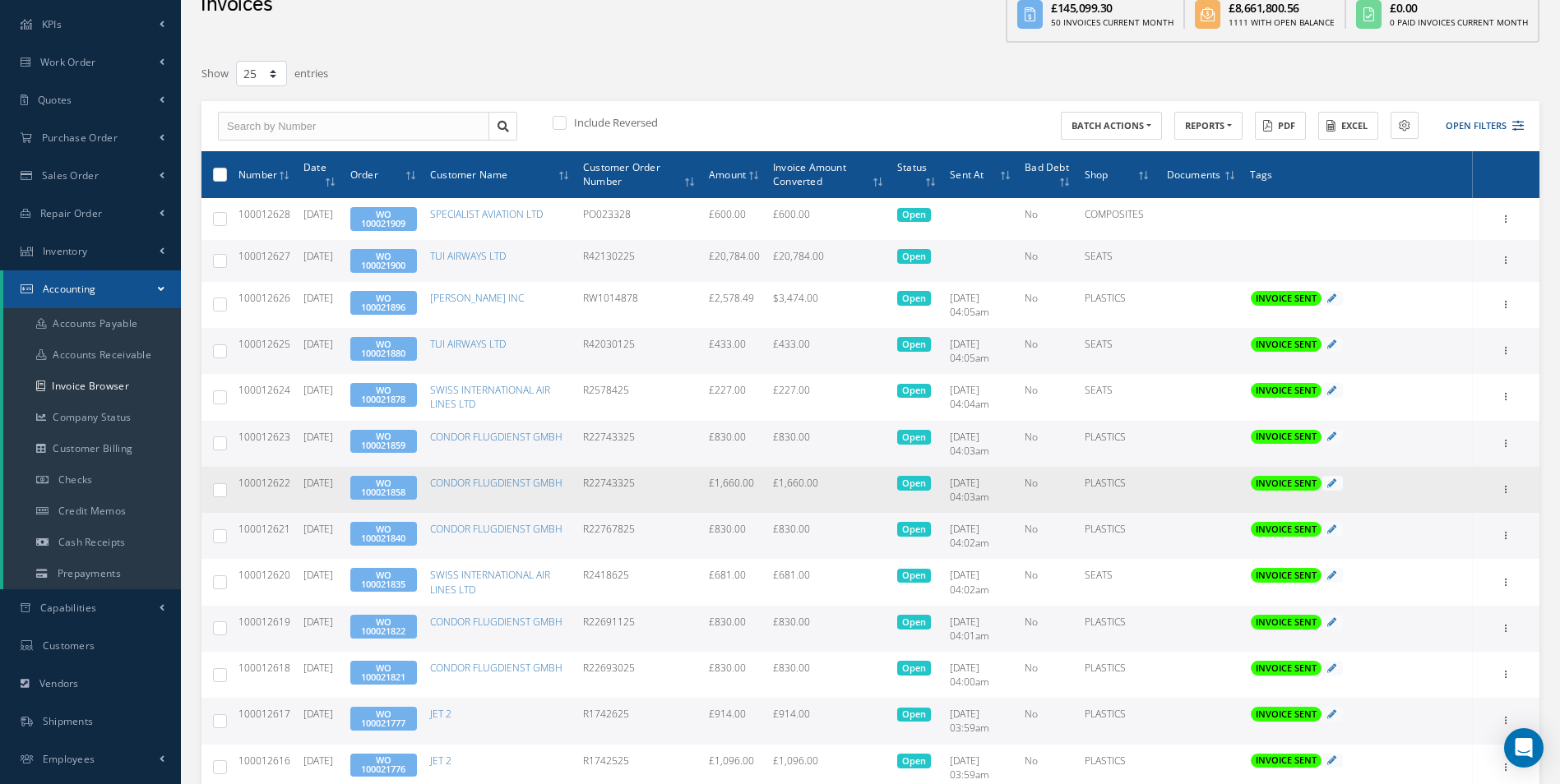
click at [1514, 495] on div "Print Mark as Bad Debt Update Prices Send By Email Email History Documents" at bounding box center [1507, 490] width 20 height 20
click at [1500, 495] on div at bounding box center [1507, 489] width 17 height 17
click at [1450, 506] on link "Print" at bounding box center [1431, 501] width 130 height 21
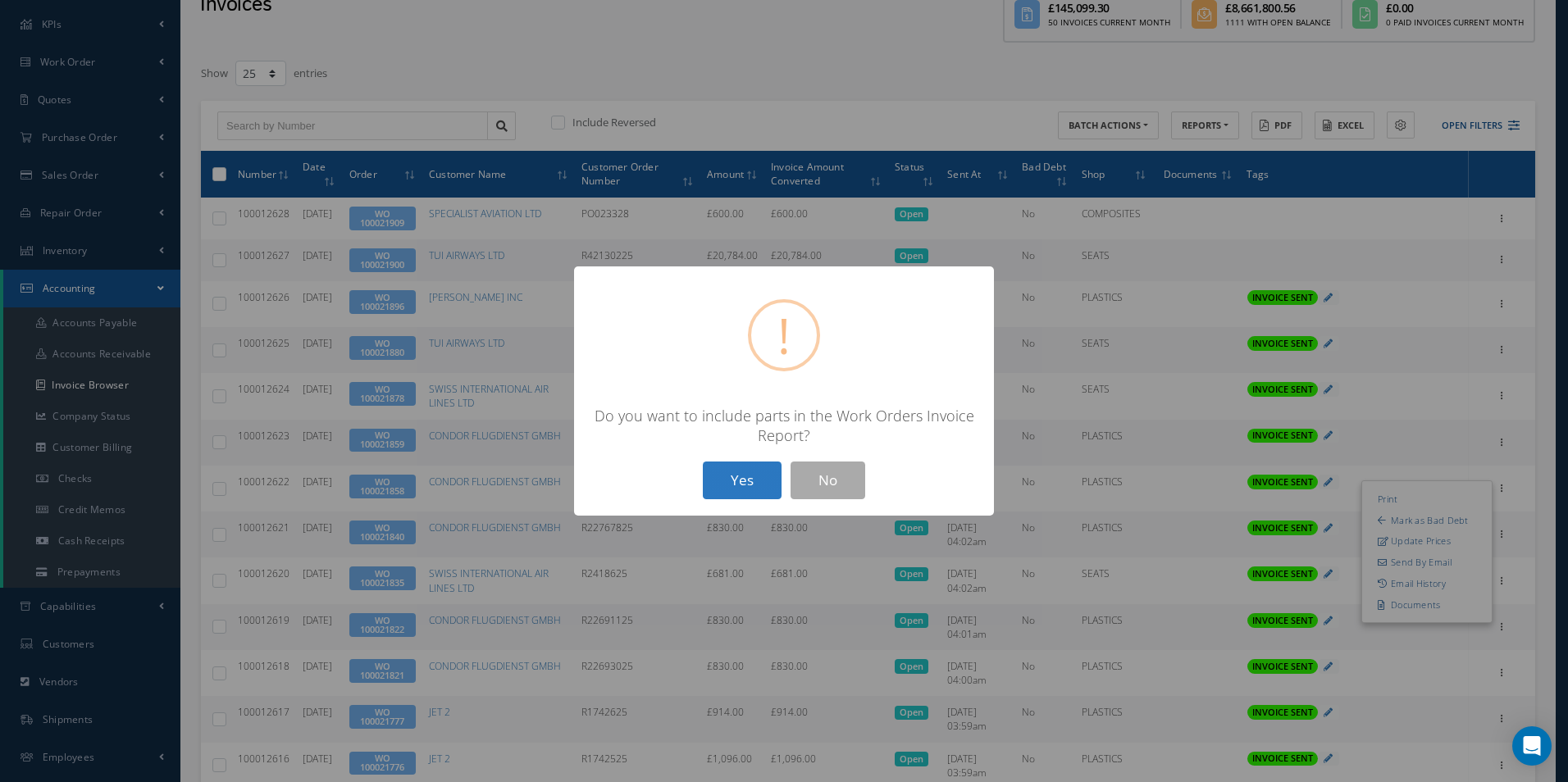
click at [753, 468] on button "Yes" at bounding box center [741, 481] width 79 height 39
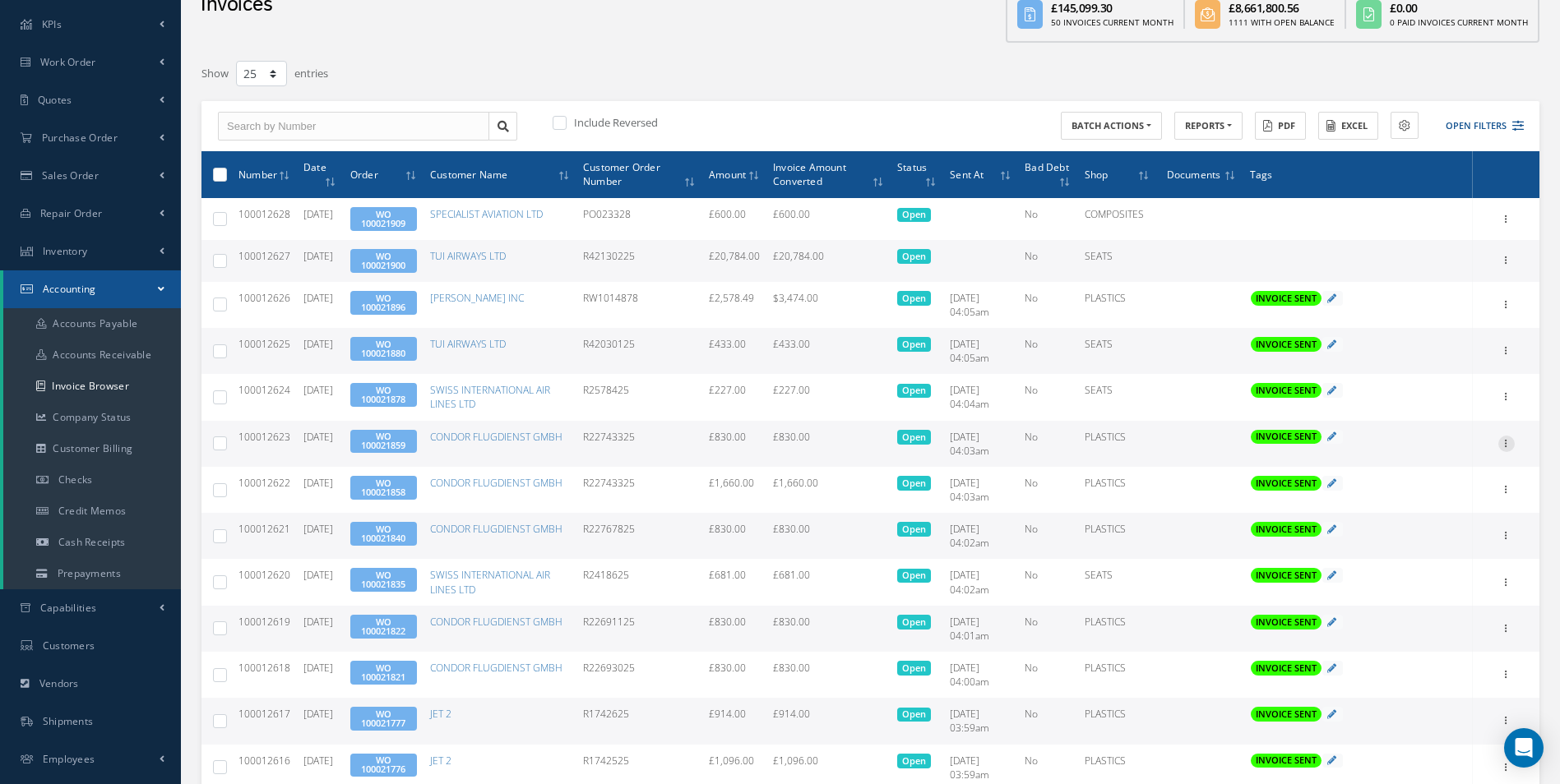
click at [1500, 442] on icon at bounding box center [1507, 442] width 17 height 13
click at [1438, 457] on link "Print" at bounding box center [1431, 455] width 130 height 21
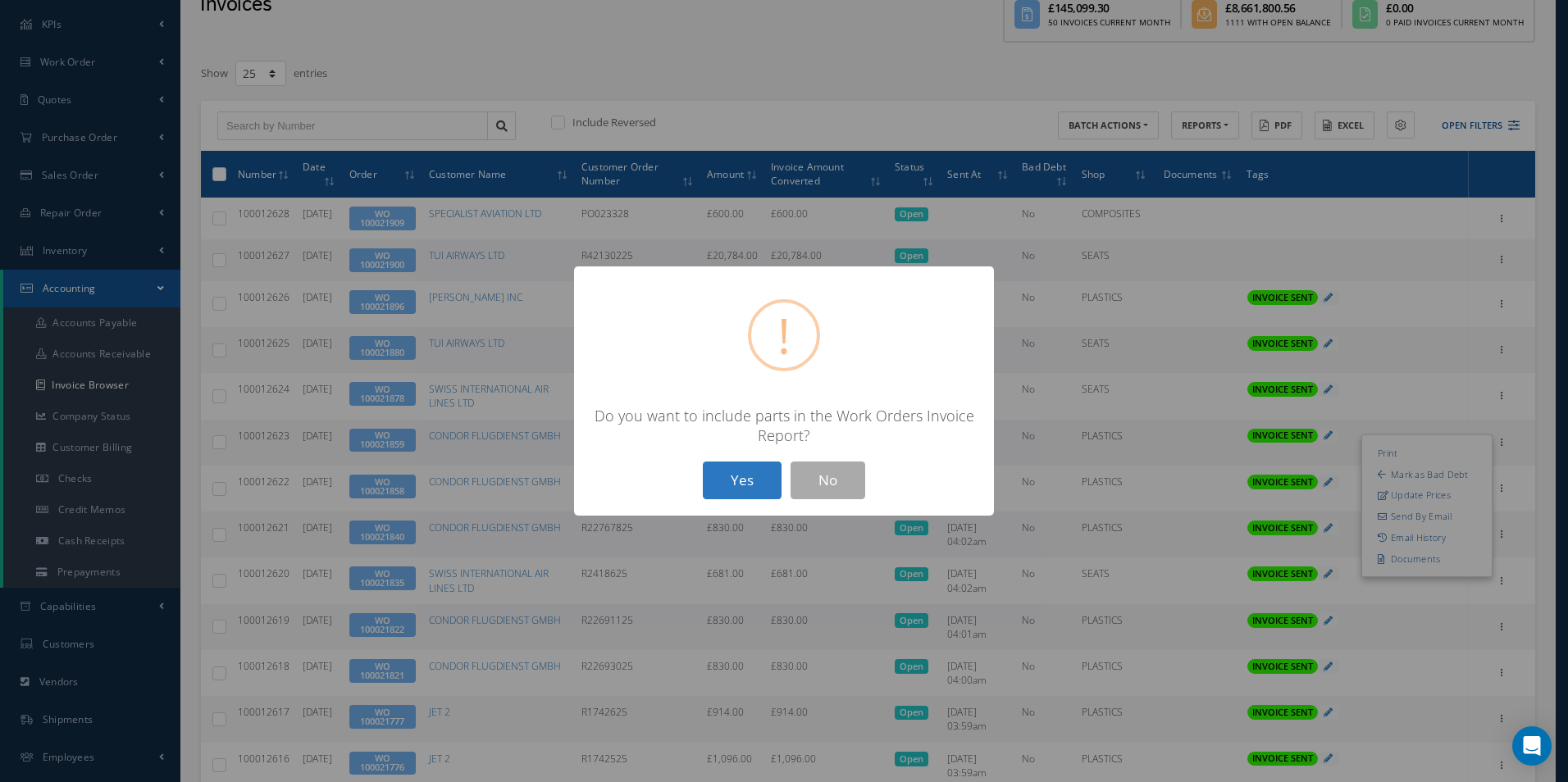
click at [772, 478] on button "Yes" at bounding box center [741, 481] width 79 height 39
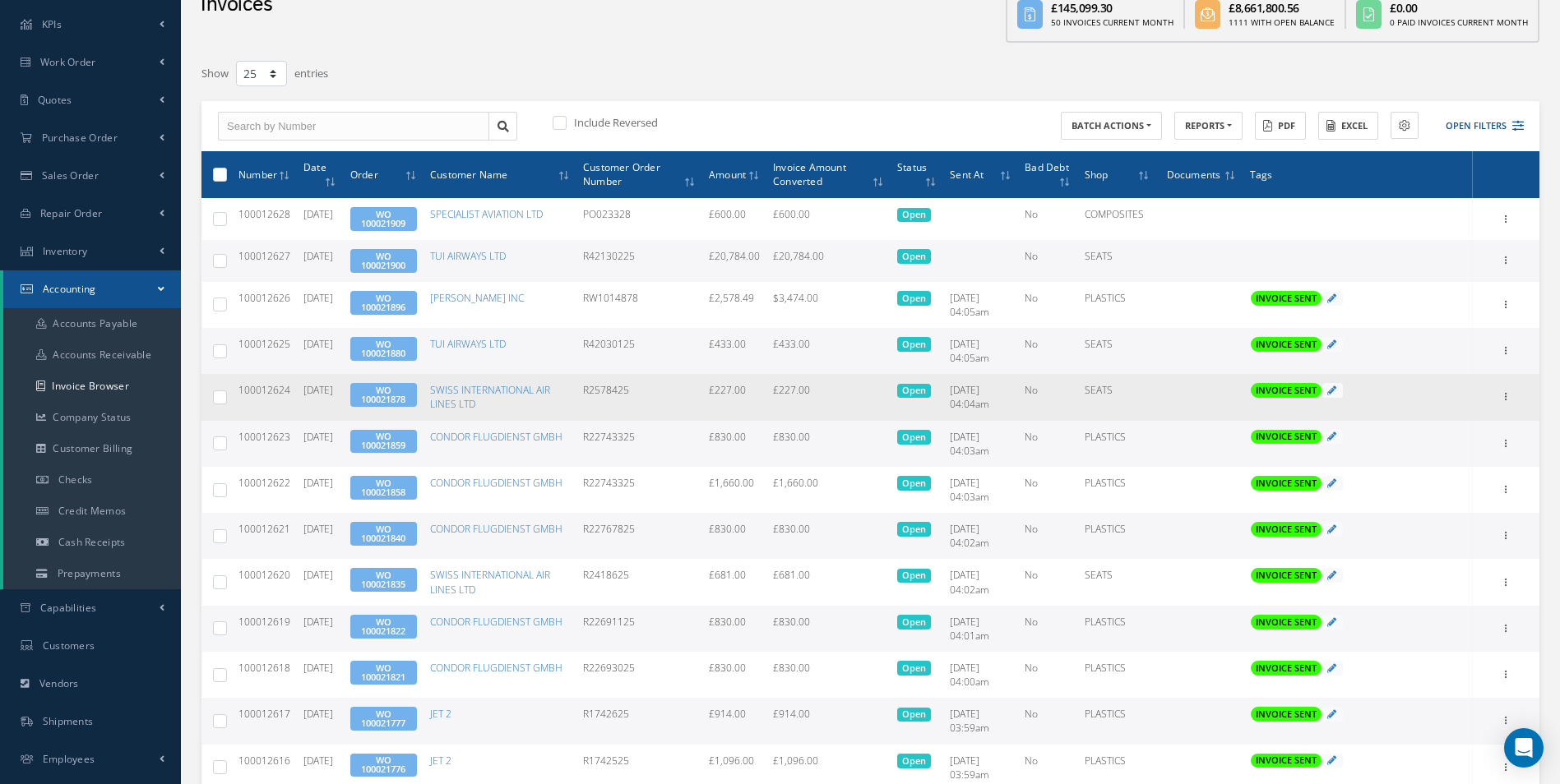
click at [1516, 398] on td "Print Mark as Bad Debt Update Prices Send By Email Email History Documents" at bounding box center [1506, 397] width 67 height 46
click at [1509, 397] on icon at bounding box center [1507, 395] width 17 height 13
click at [1435, 410] on link "Print" at bounding box center [1431, 408] width 130 height 21
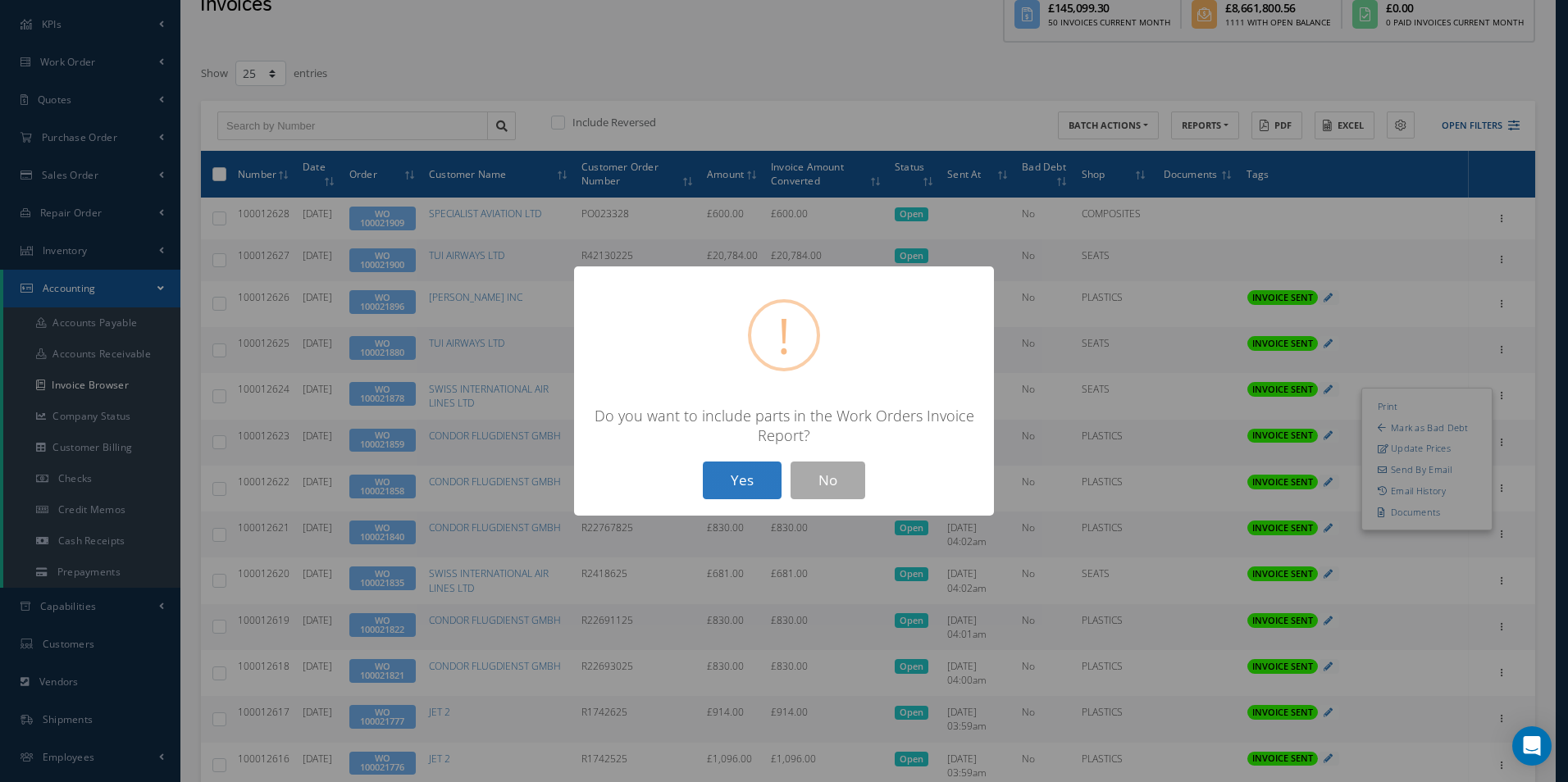
click at [765, 472] on button "Yes" at bounding box center [741, 481] width 79 height 39
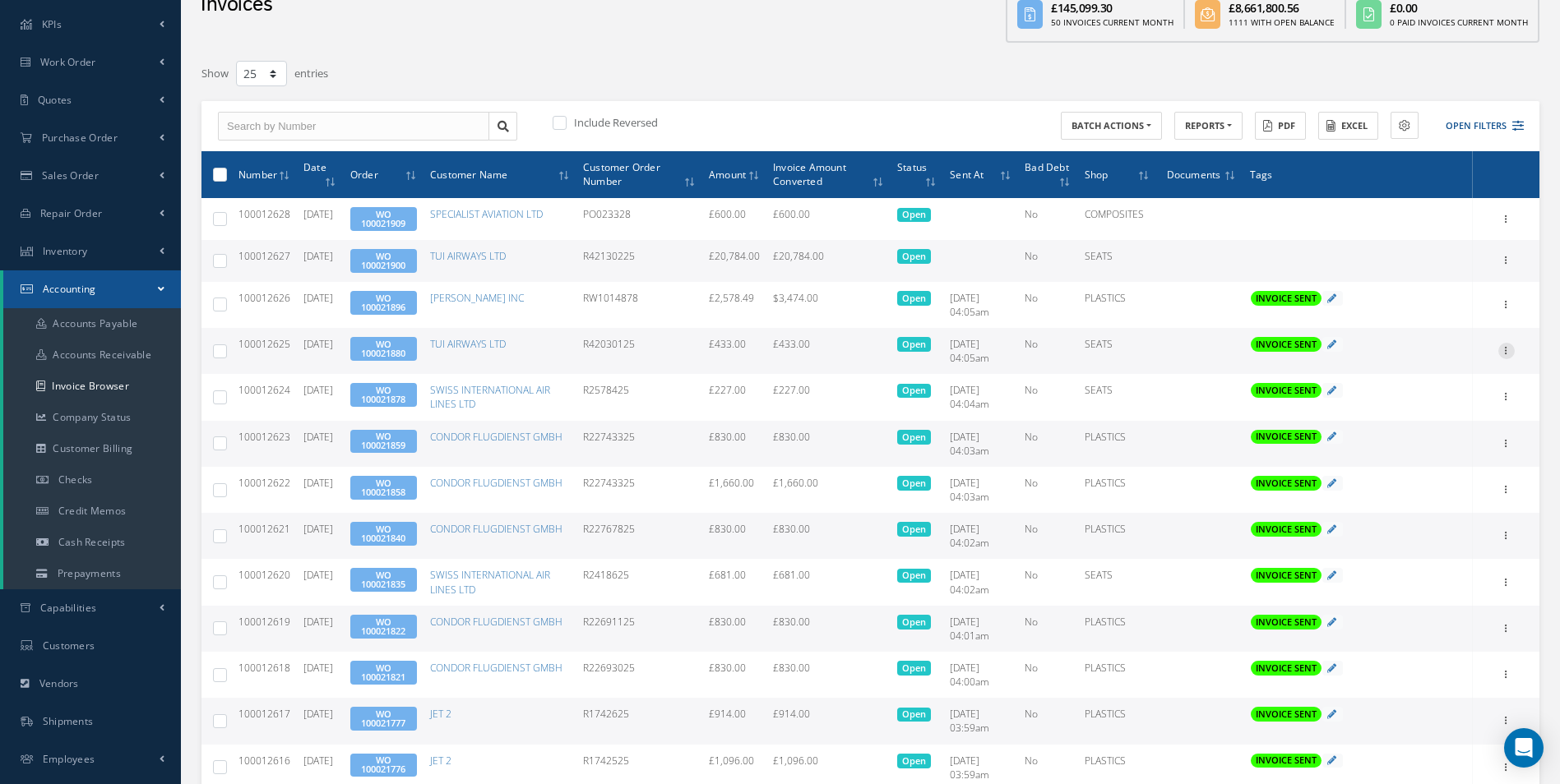
click at [1507, 346] on icon at bounding box center [1507, 349] width 17 height 13
click at [1435, 362] on link "Print" at bounding box center [1431, 361] width 130 height 21
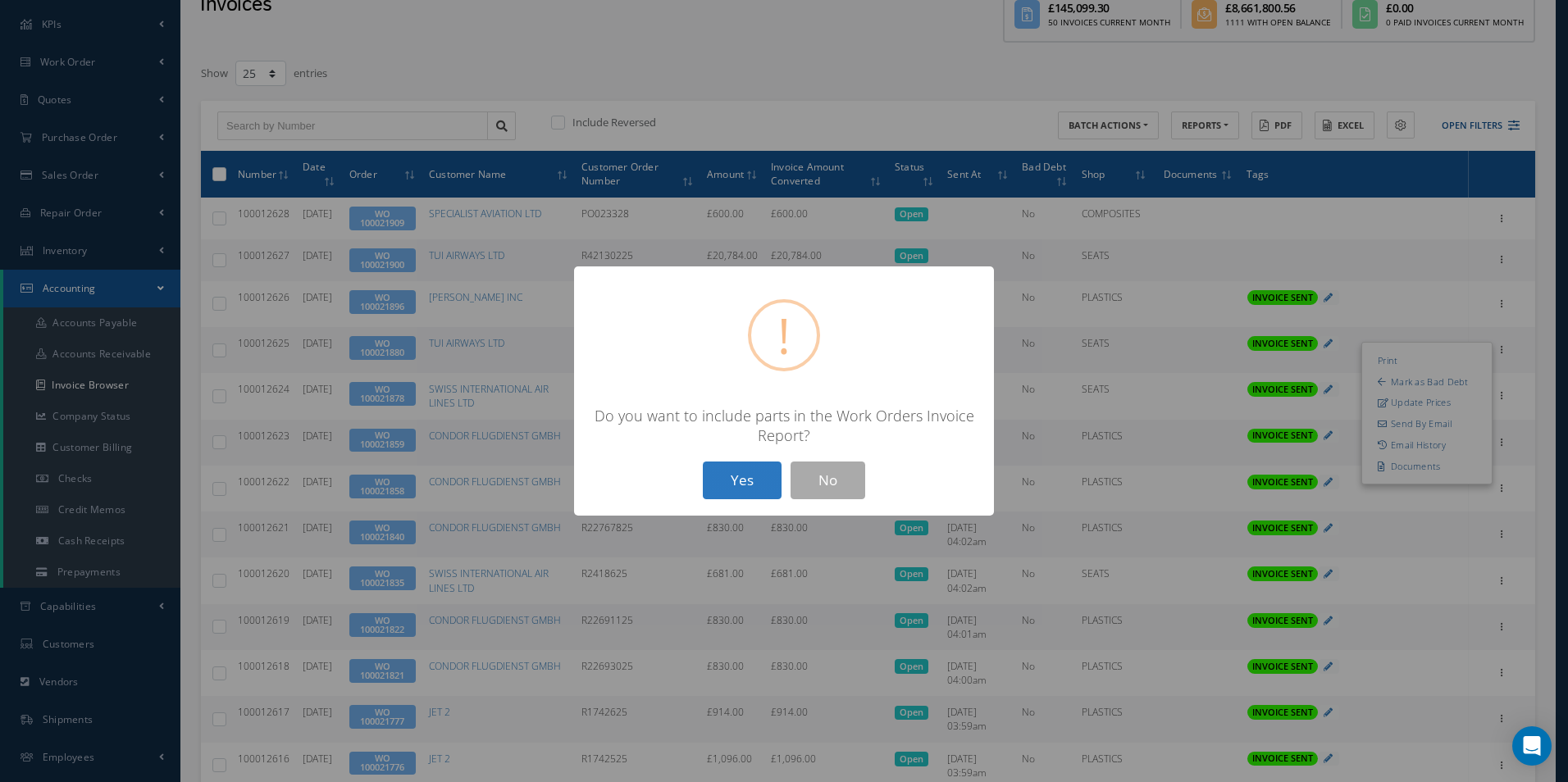
click at [749, 474] on button "Yes" at bounding box center [741, 481] width 79 height 39
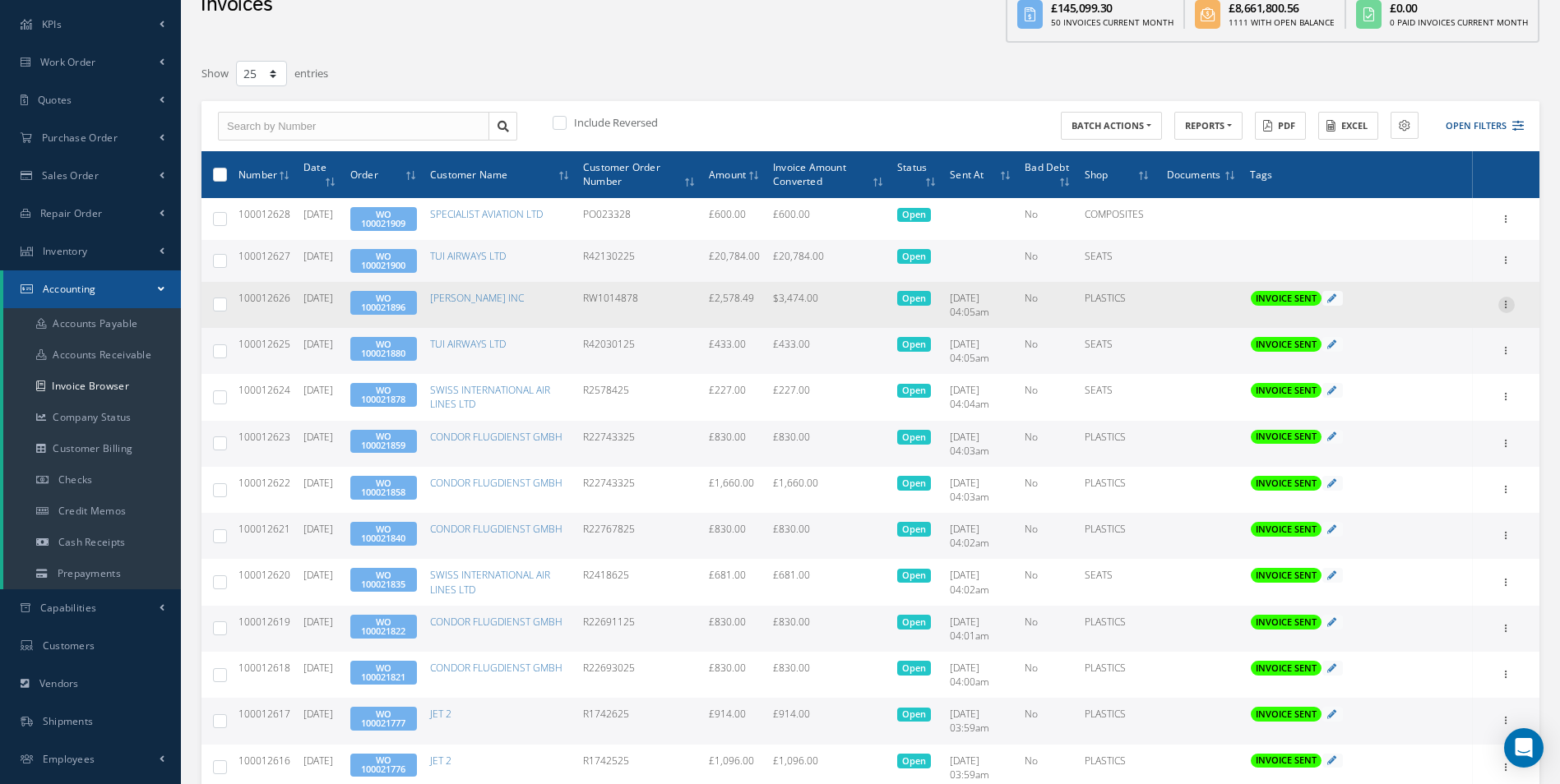
click at [1513, 301] on icon at bounding box center [1507, 303] width 17 height 13
click at [1405, 318] on link "Print" at bounding box center [1431, 315] width 130 height 21
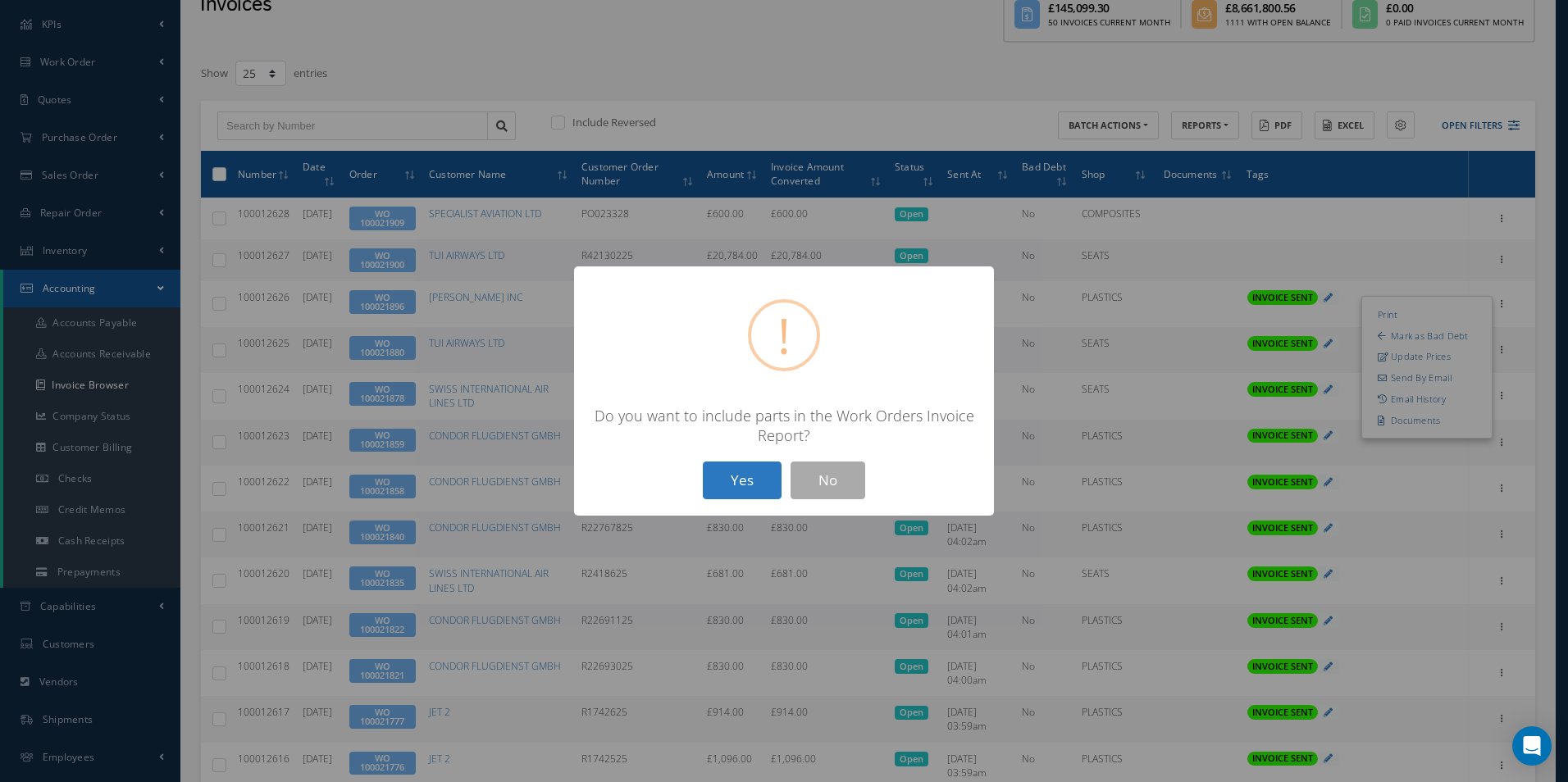
click at [754, 492] on button "Yes" at bounding box center [741, 481] width 79 height 39
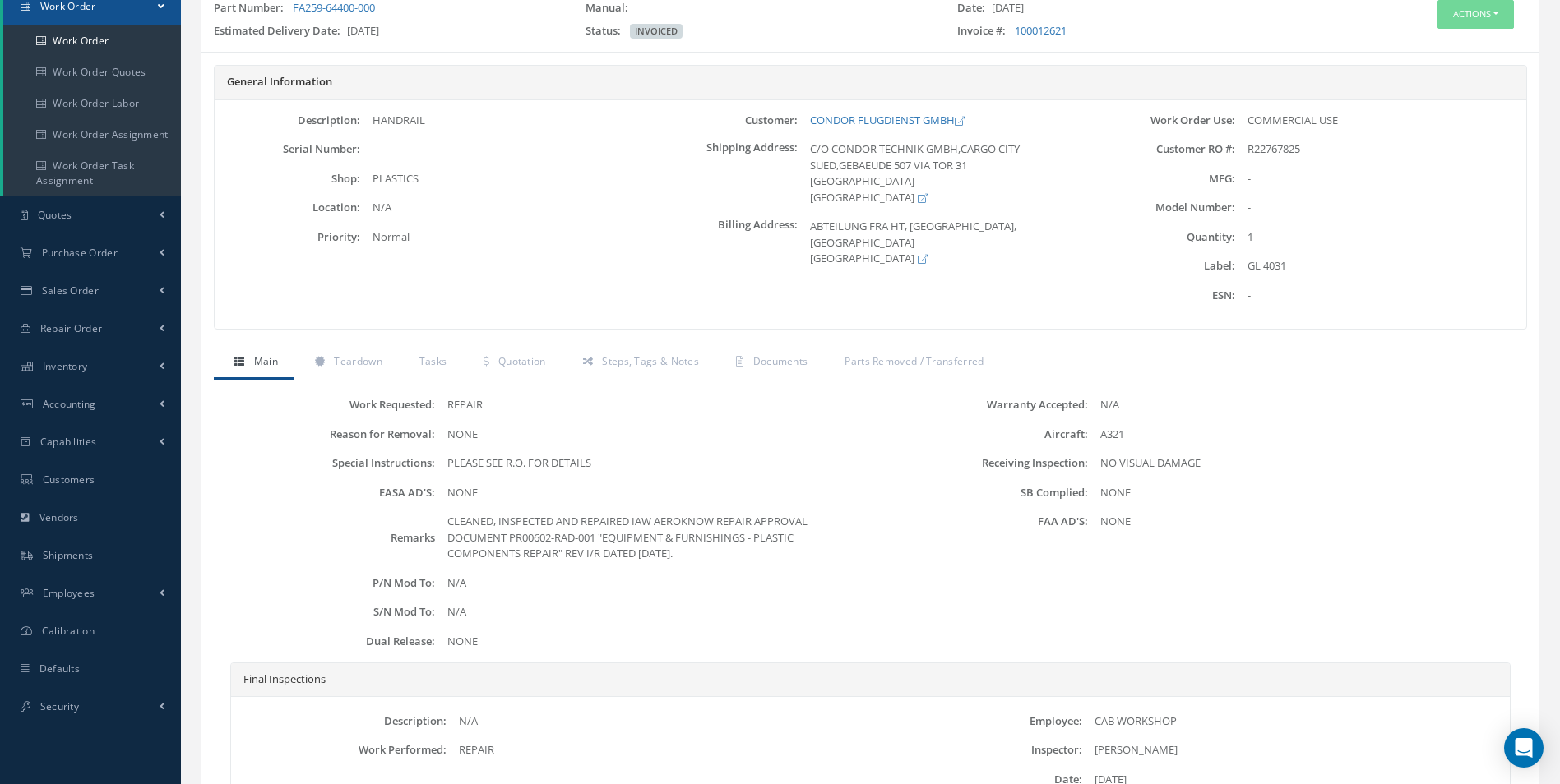
scroll to position [164, 0]
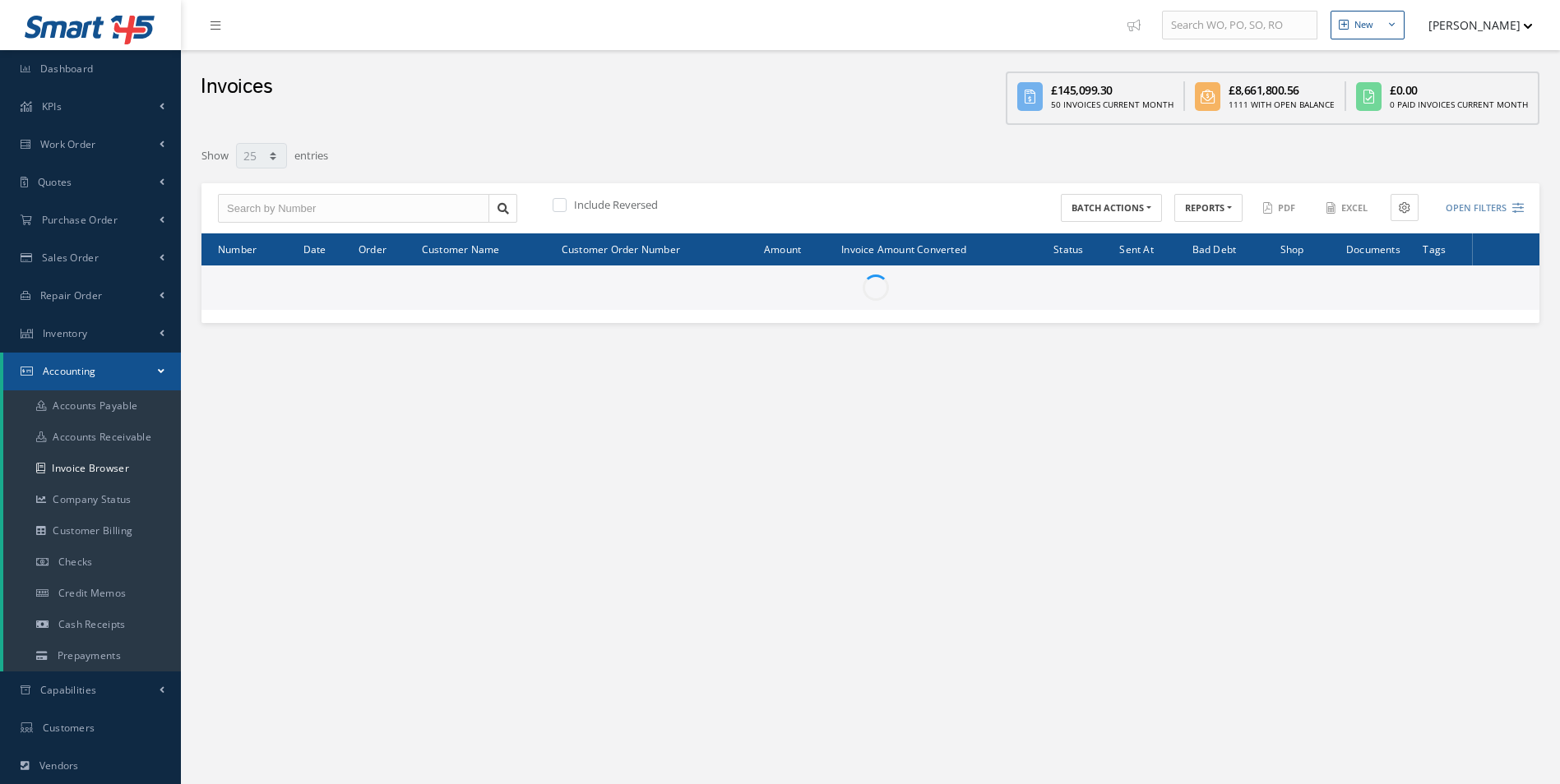
select select "25"
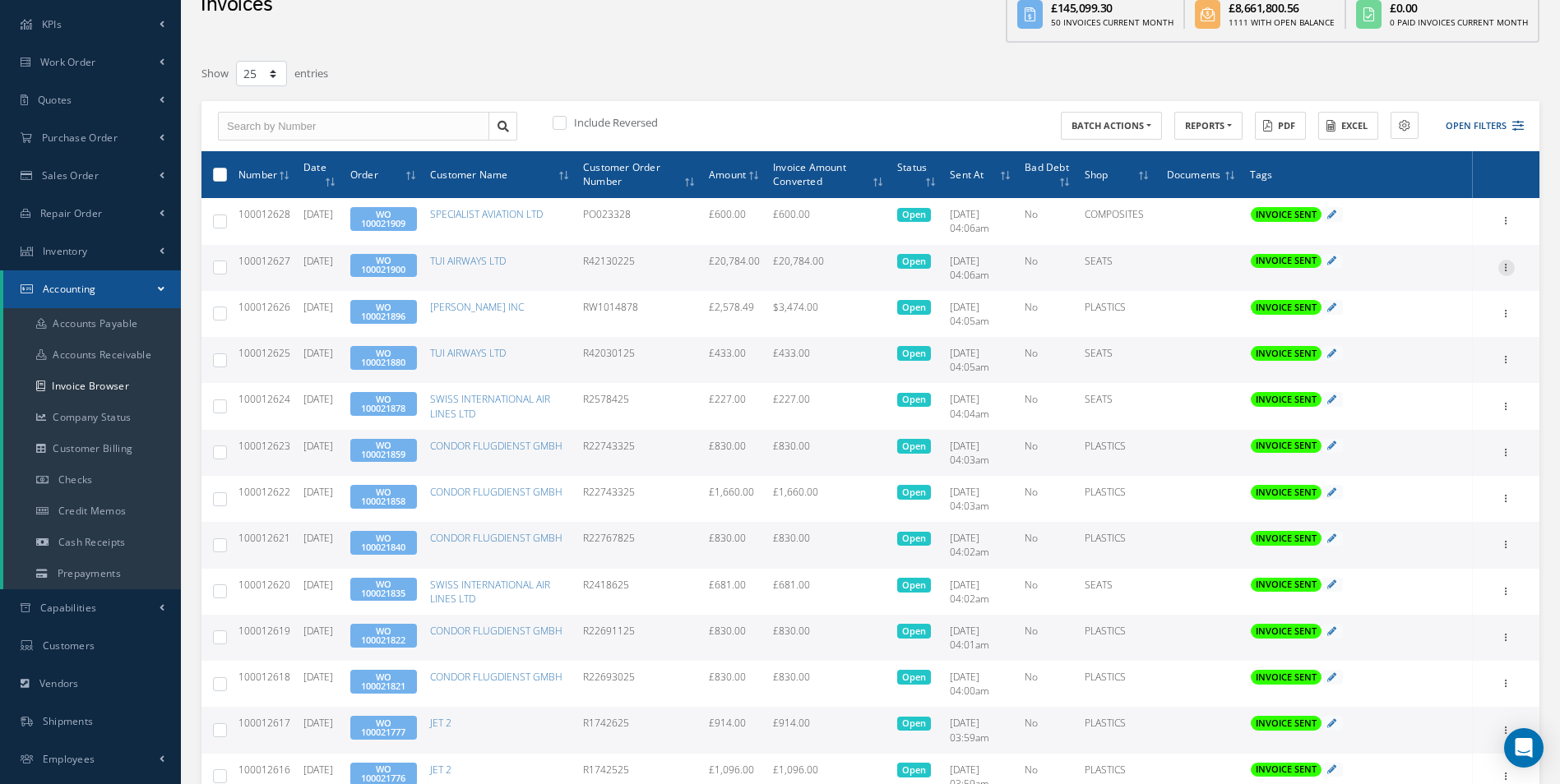
click at [1510, 265] on icon at bounding box center [1507, 266] width 17 height 13
click at [1397, 282] on link "Print" at bounding box center [1431, 279] width 130 height 21
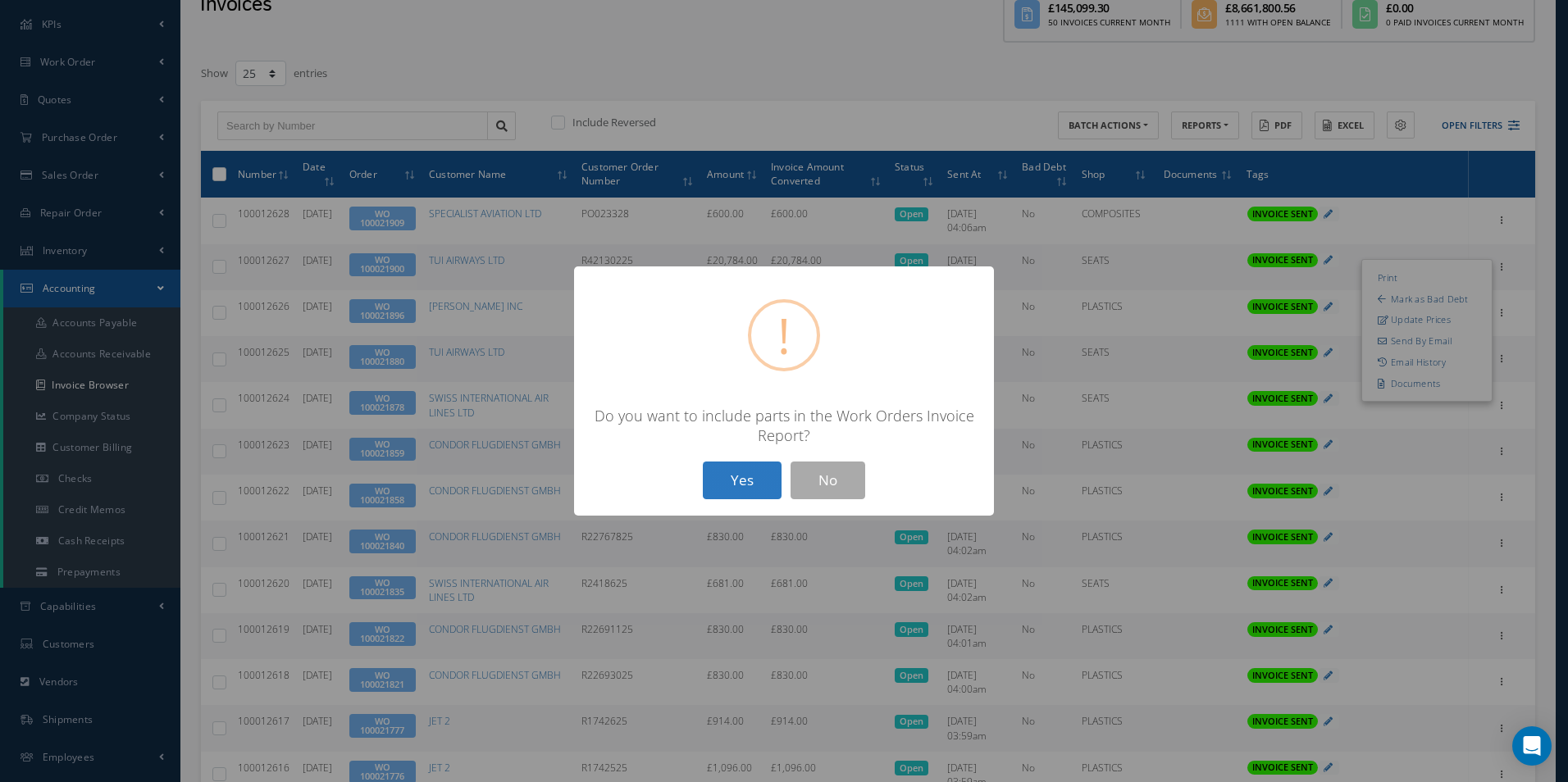
click at [752, 478] on button "Yes" at bounding box center [741, 481] width 79 height 39
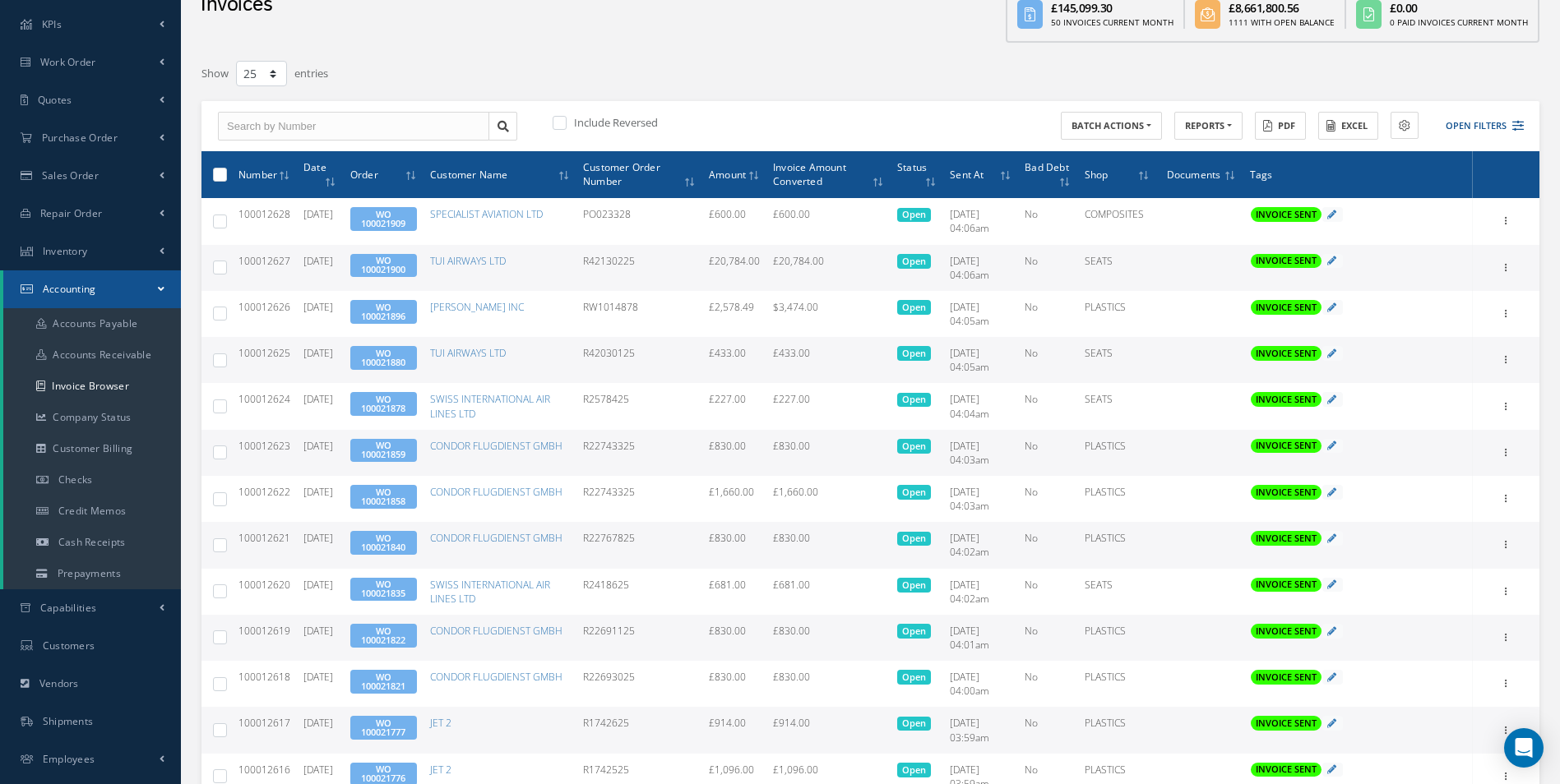
click at [403, 264] on link "WO 100021900" at bounding box center [383, 265] width 44 height 21
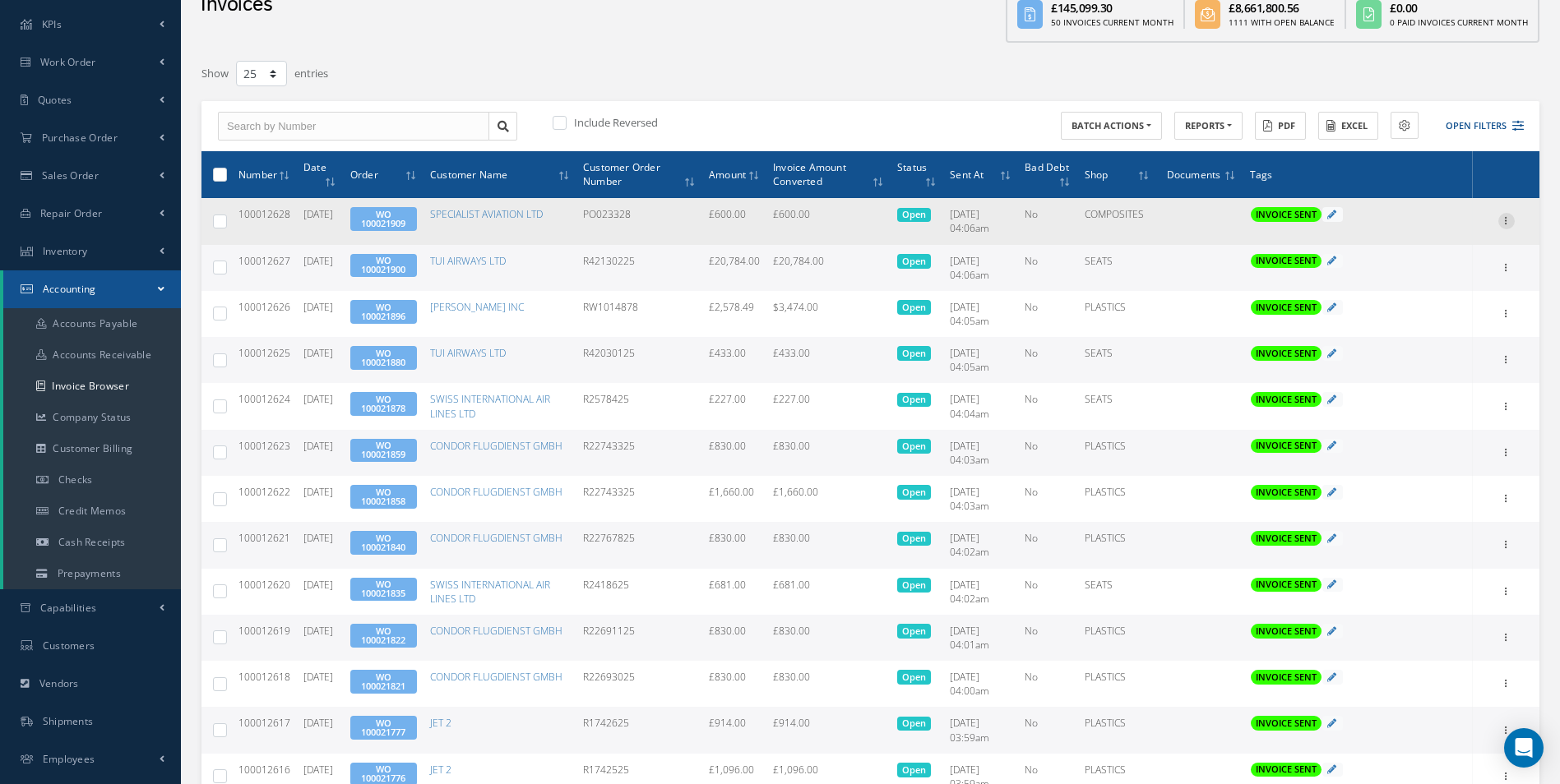
click at [1502, 220] on icon at bounding box center [1507, 219] width 17 height 13
click at [1422, 238] on link "Print" at bounding box center [1431, 232] width 130 height 21
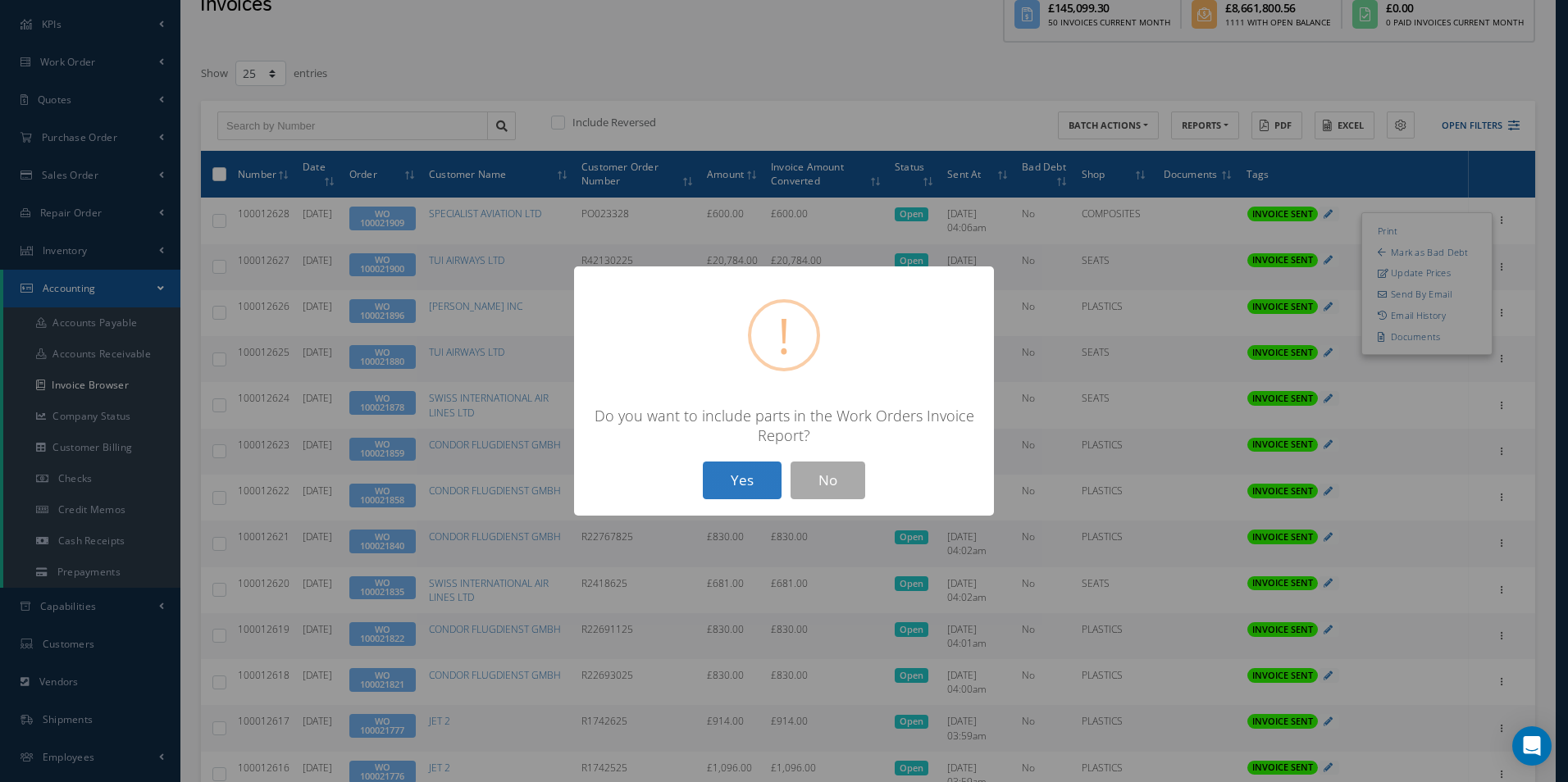
click at [734, 479] on button "Yes" at bounding box center [741, 481] width 79 height 39
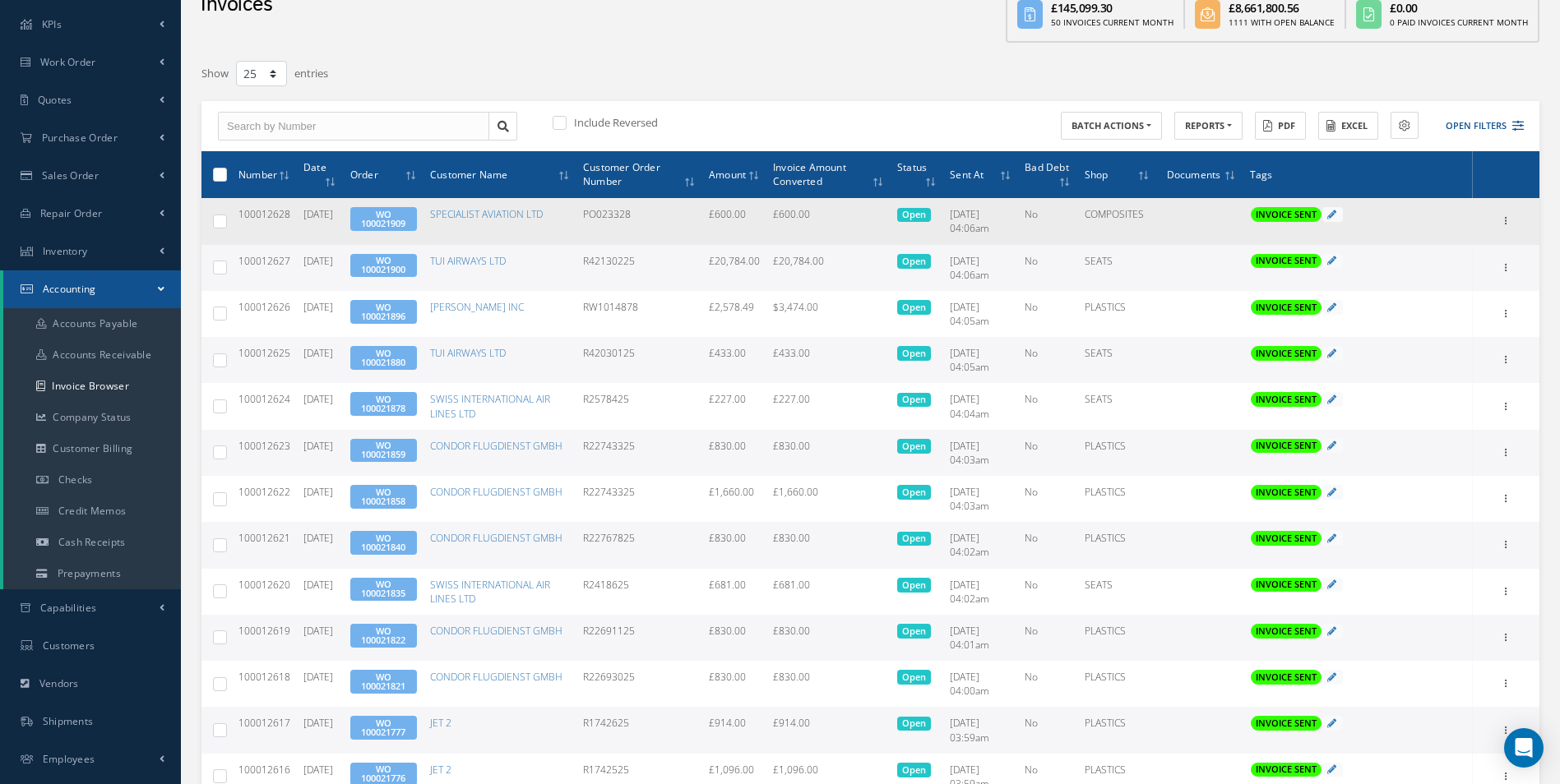
click at [385, 215] on span "WO 100021909" at bounding box center [383, 218] width 67 height 24
click at [405, 218] on link "WO 100021909" at bounding box center [383, 218] width 44 height 21
